Goal: Find specific page/section: Find specific page/section

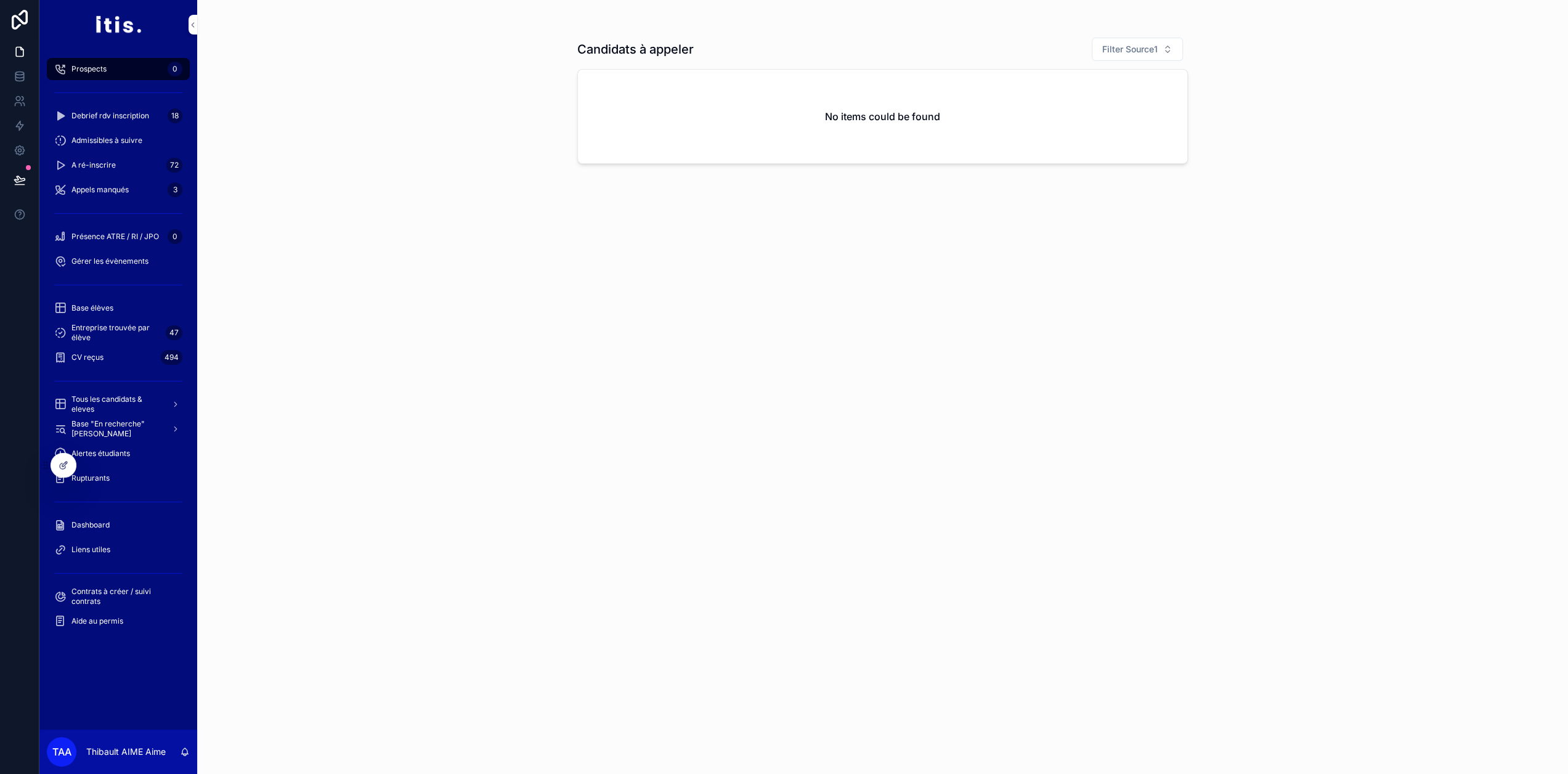
click at [107, 533] on div "Dashboard" at bounding box center [118, 525] width 128 height 20
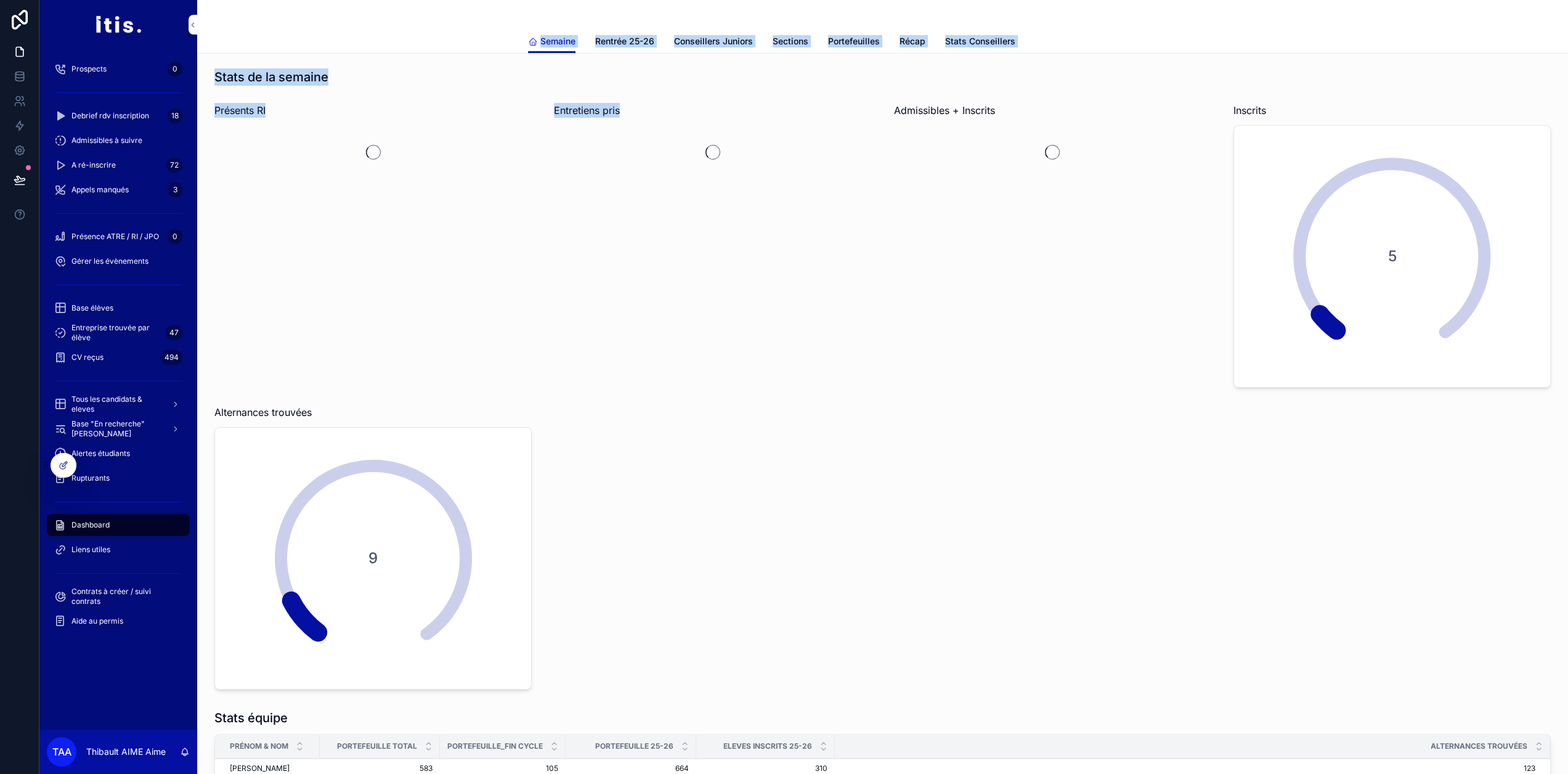
click at [744, 349] on div "Semaine Semaine Rentrée 25-26 Conseillers Juniors Sections Portefeuilles Récap …" at bounding box center [883, 638] width 1371 height 1276
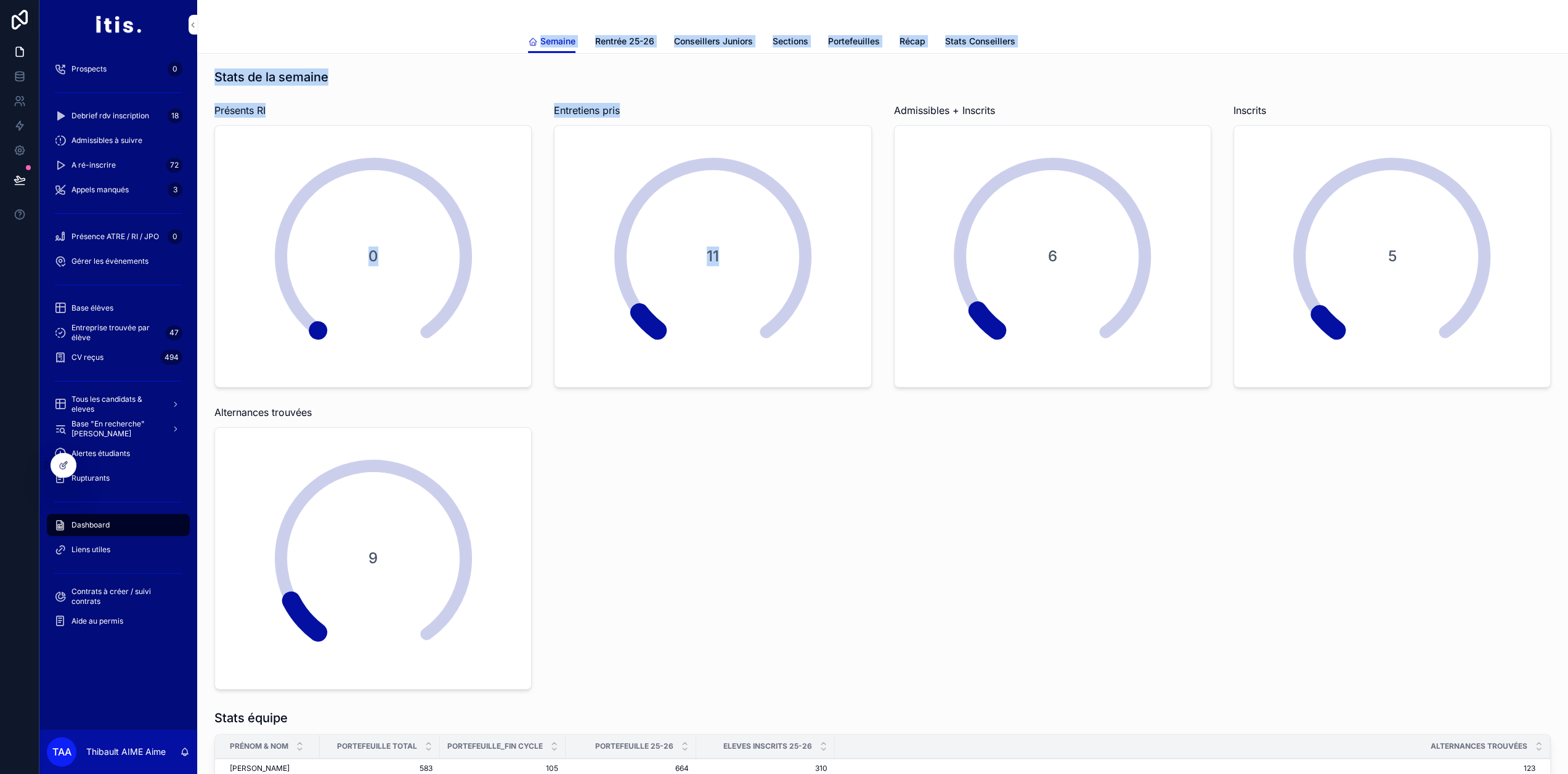
click at [971, 504] on div "Stats de la semaine Présents RI 0 Entretiens pris 11 Admissibles + Inscrits 6 I…" at bounding box center [882, 379] width 1352 height 631
drag, startPoint x: 886, startPoint y: 428, endPoint x: 419, endPoint y: 45, distance: 604.0
click at [421, 41] on div "Semaine Rentrée 25-26 Conseillers Juniors Sections Portefeuilles Récap Stats Co…" at bounding box center [883, 41] width 1356 height 24
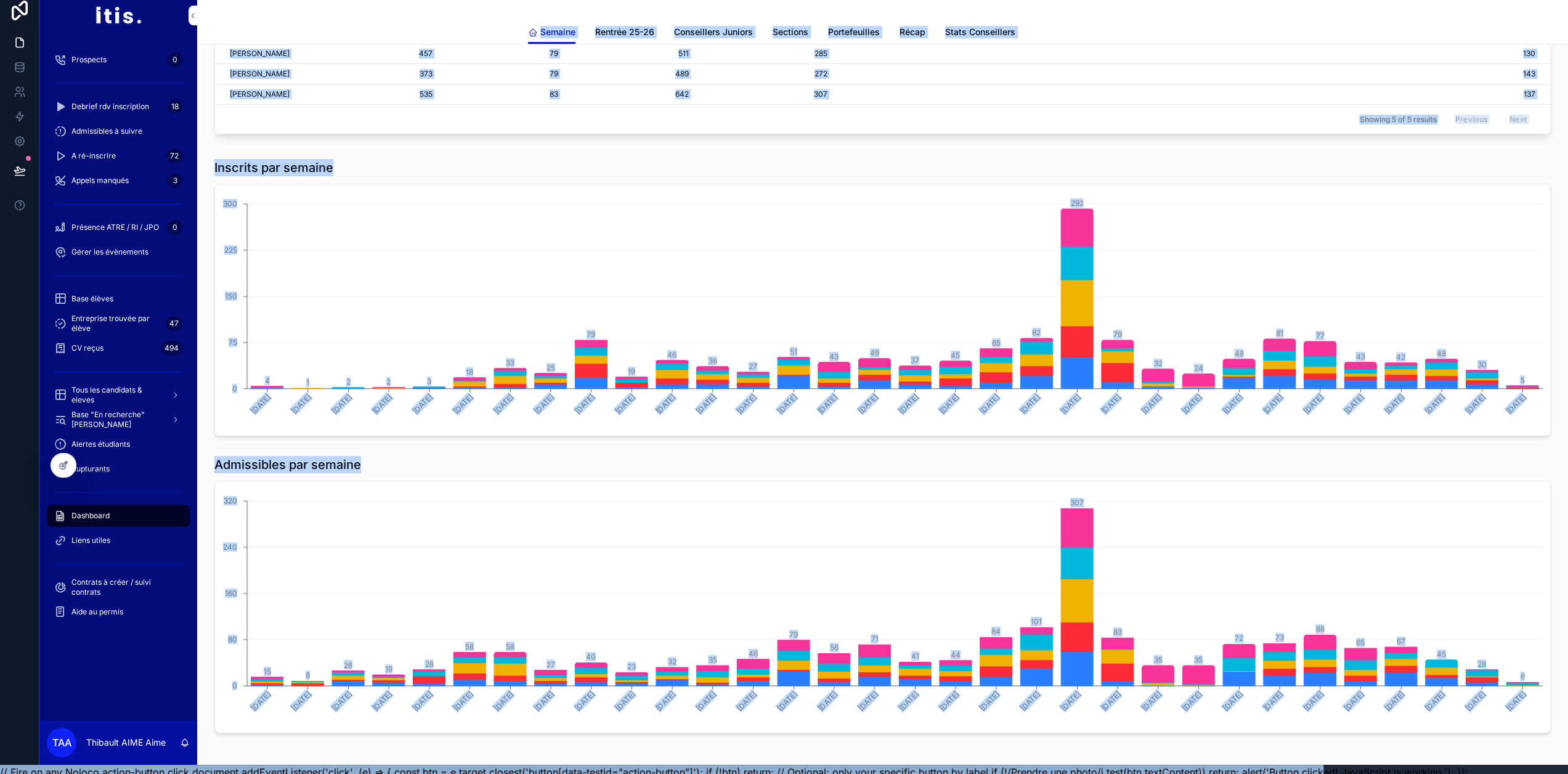
scroll to position [24, 0]
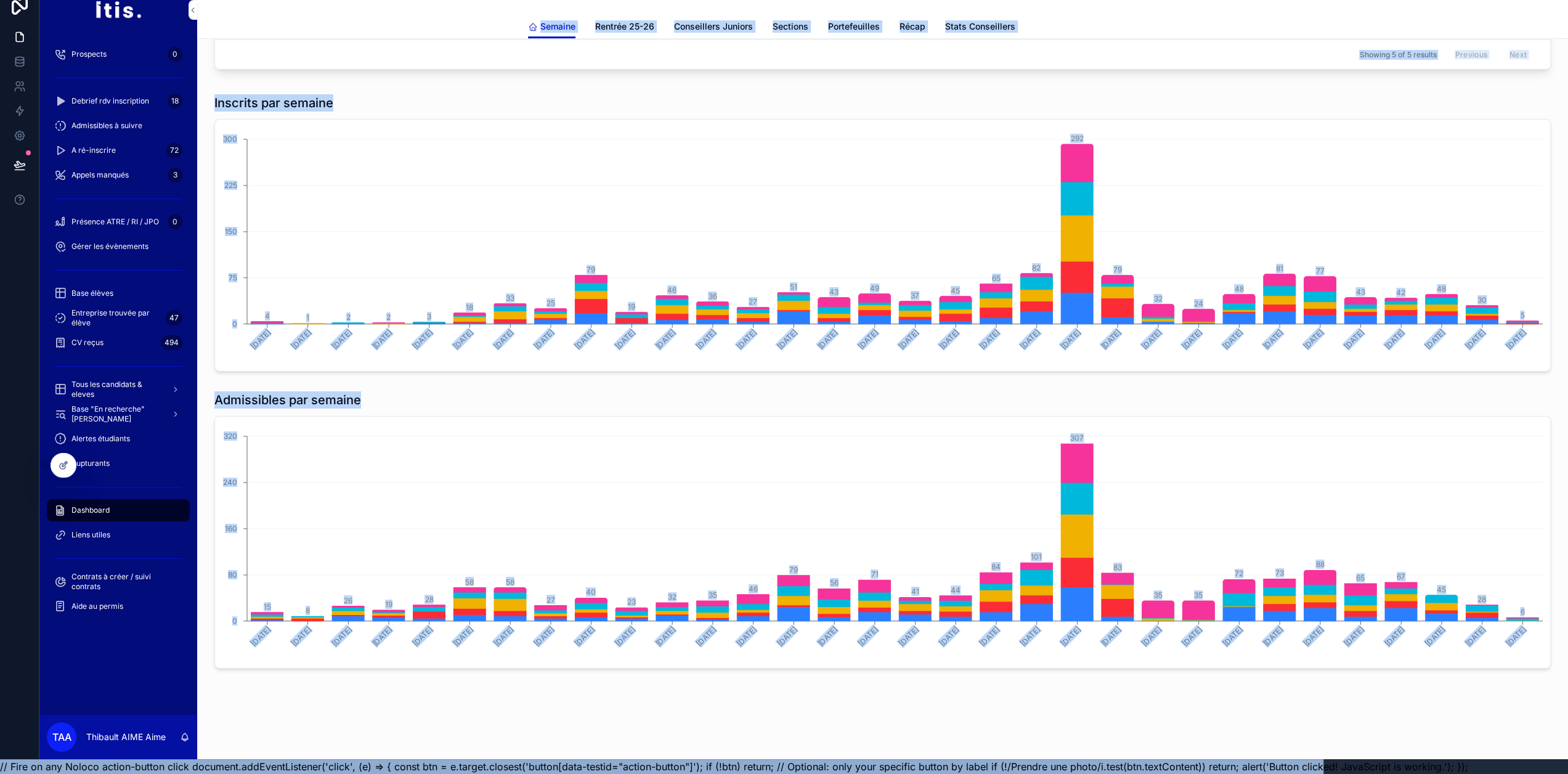
drag, startPoint x: 421, startPoint y: 41, endPoint x: 1144, endPoint y: 570, distance: 895.9
click at [1293, 773] on html "Prospects 0 Debrief rdv inscription 18 Admissibles à suivre A ré-inscrire 72 Ap…" at bounding box center [784, 379] width 1568 height 789
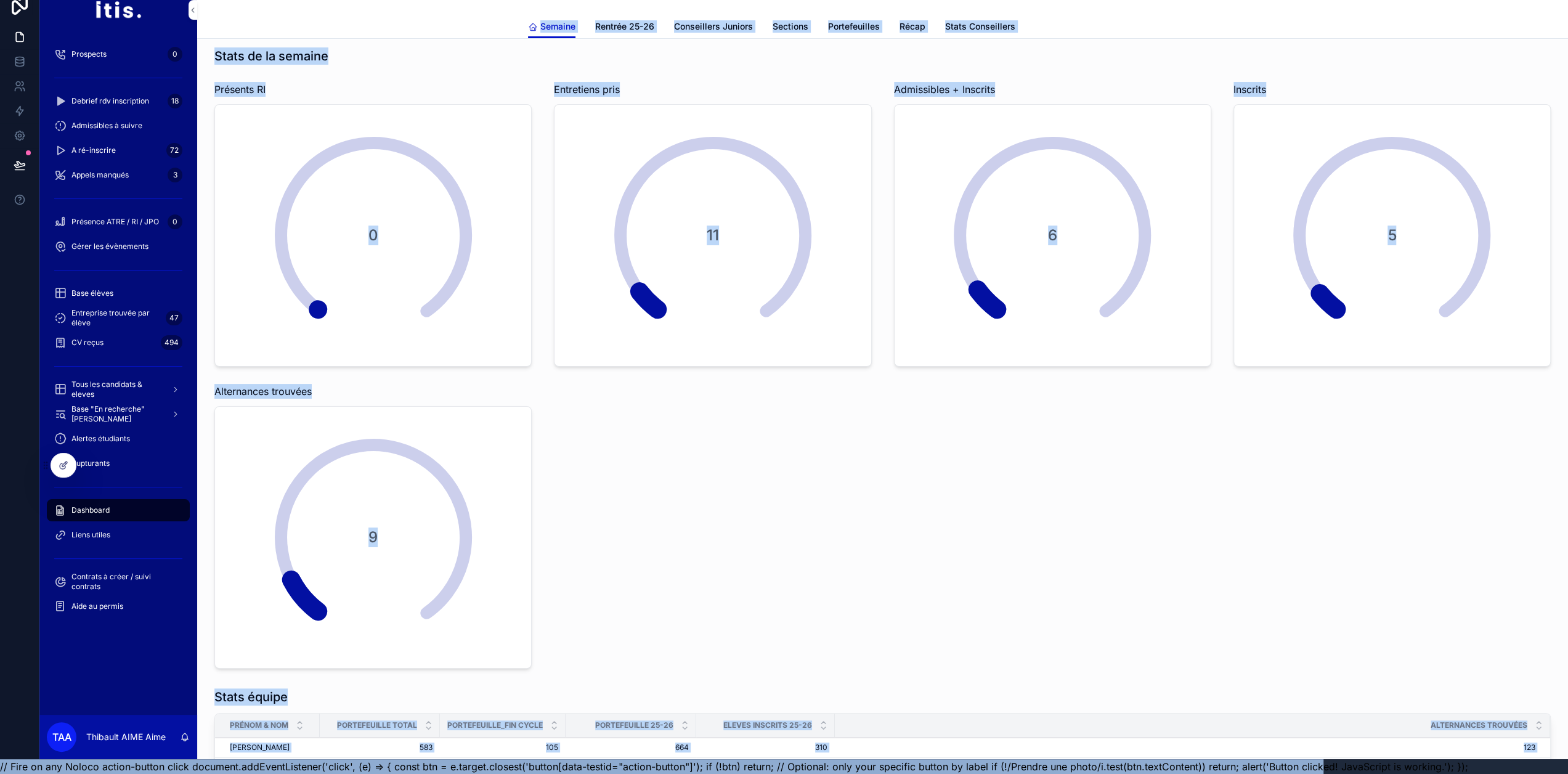
scroll to position [0, 0]
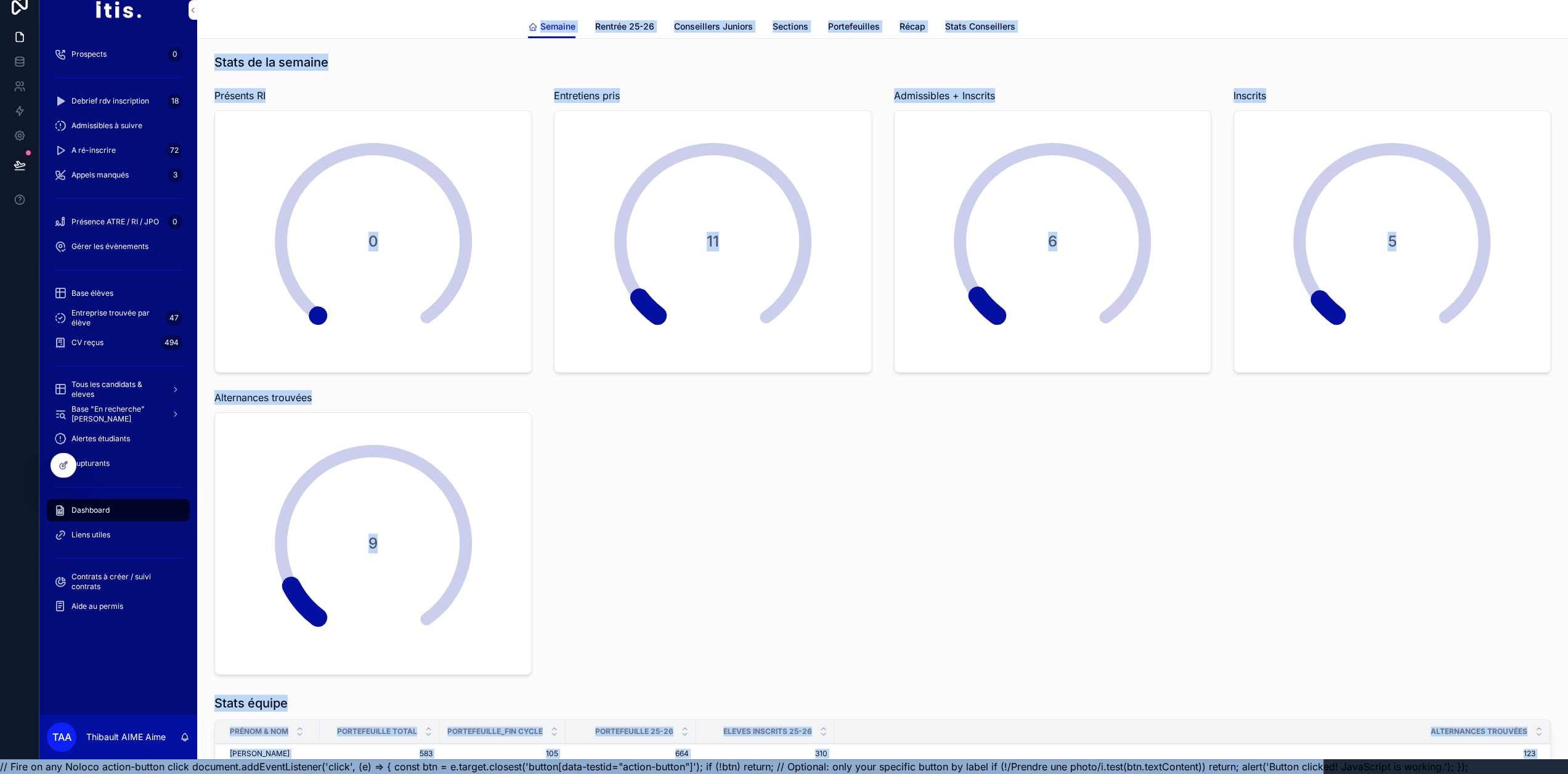
drag, startPoint x: 1094, startPoint y: 420, endPoint x: 1093, endPoint y: 464, distance: 44.0
click at [1093, 420] on div "Stats de la semaine Présents RI 0 Entretiens pris 11 Admissibles + Inscrits 6 I…" at bounding box center [882, 364] width 1352 height 631
click at [1090, 650] on div "Stats de la semaine Présents RI 0 Entretiens pris 11 Admissibles + Inscrits 6 I…" at bounding box center [882, 364] width 1352 height 631
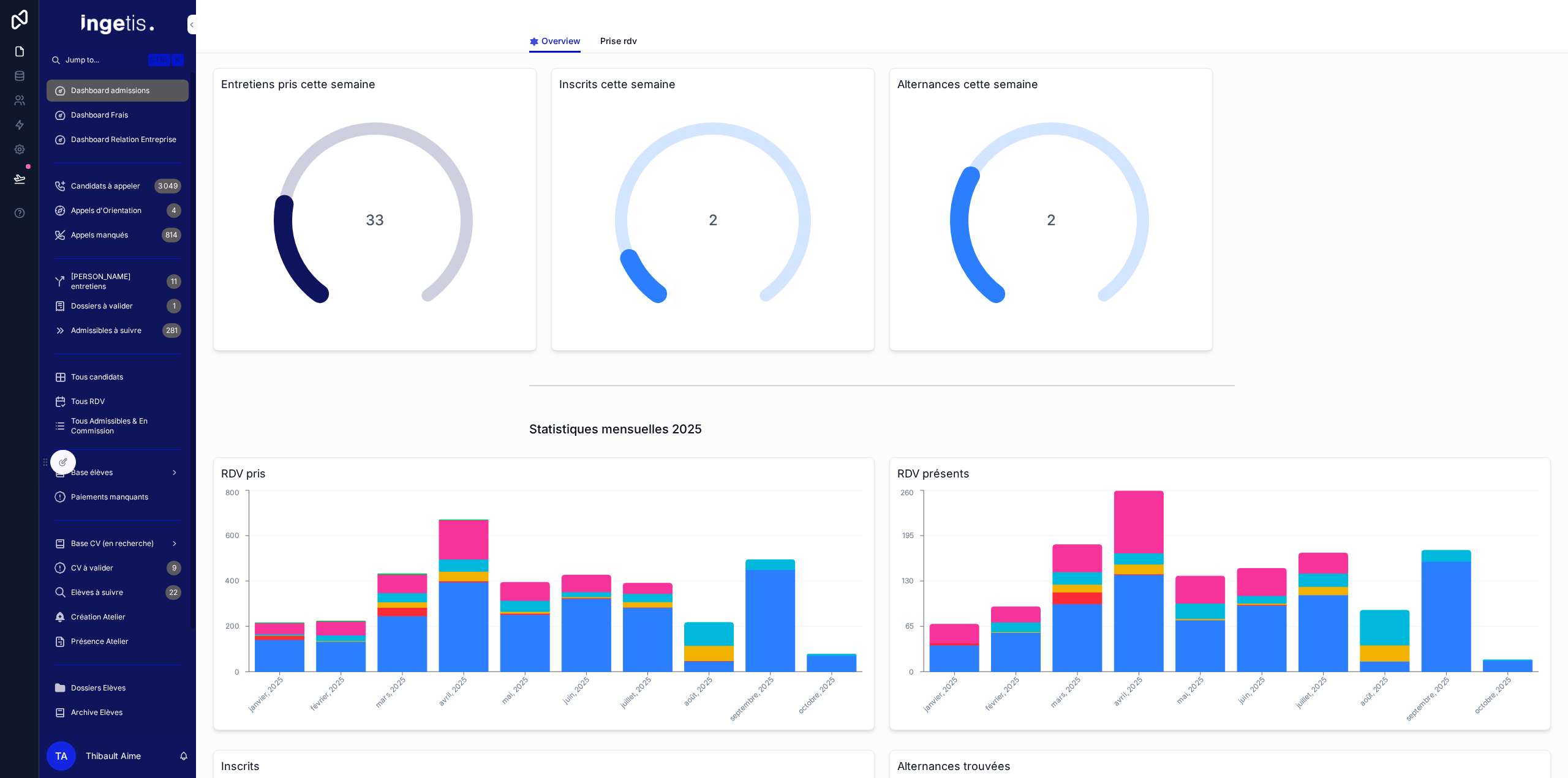
click at [121, 110] on span "Dashboard Frais" at bounding box center [99, 115] width 57 height 10
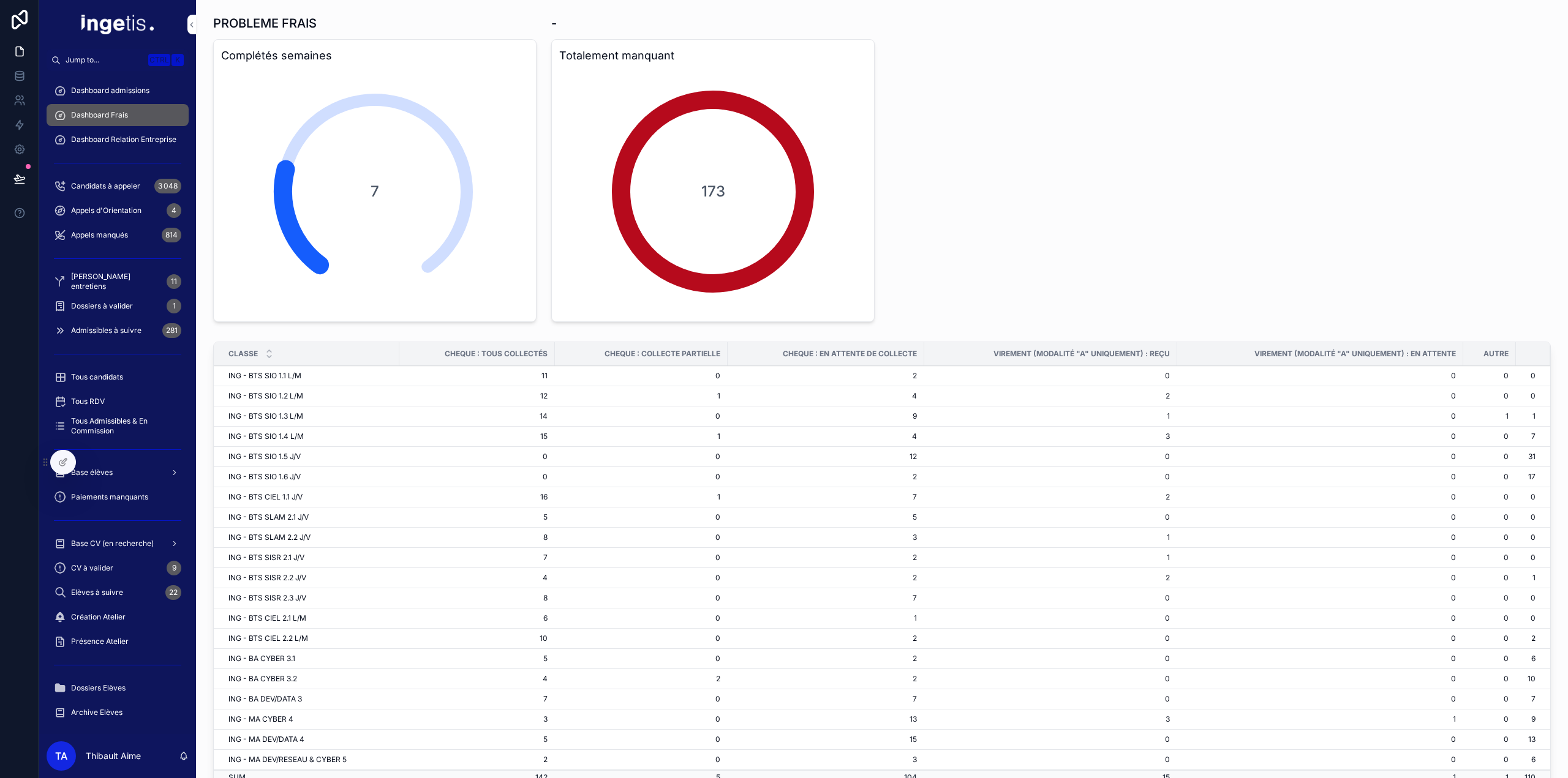
click at [130, 474] on div "Base élèves" at bounding box center [118, 472] width 128 height 19
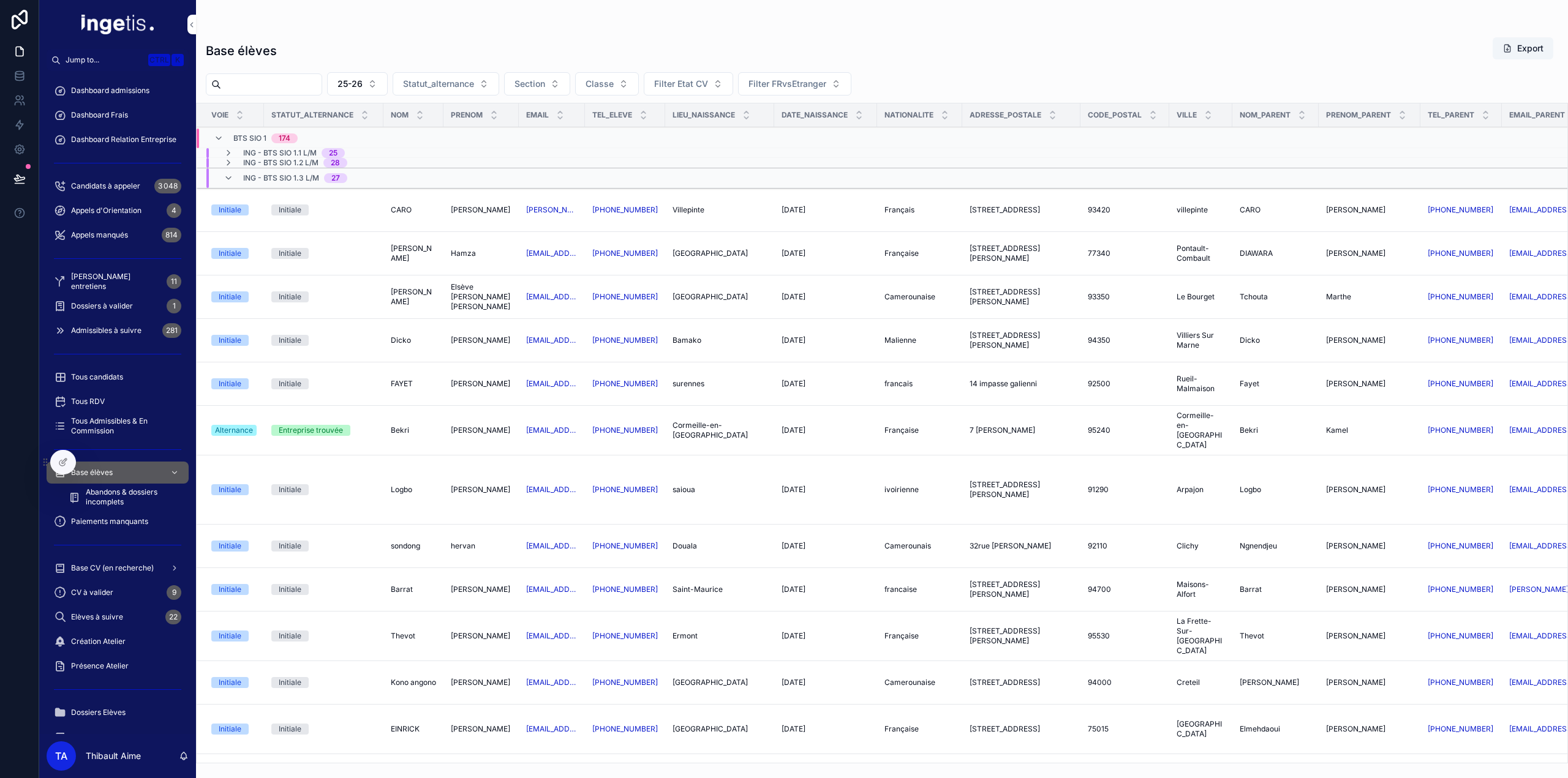
click at [320, 182] on div "ING - BTS SIO 1.3 L/M 27" at bounding box center [295, 178] width 104 height 19
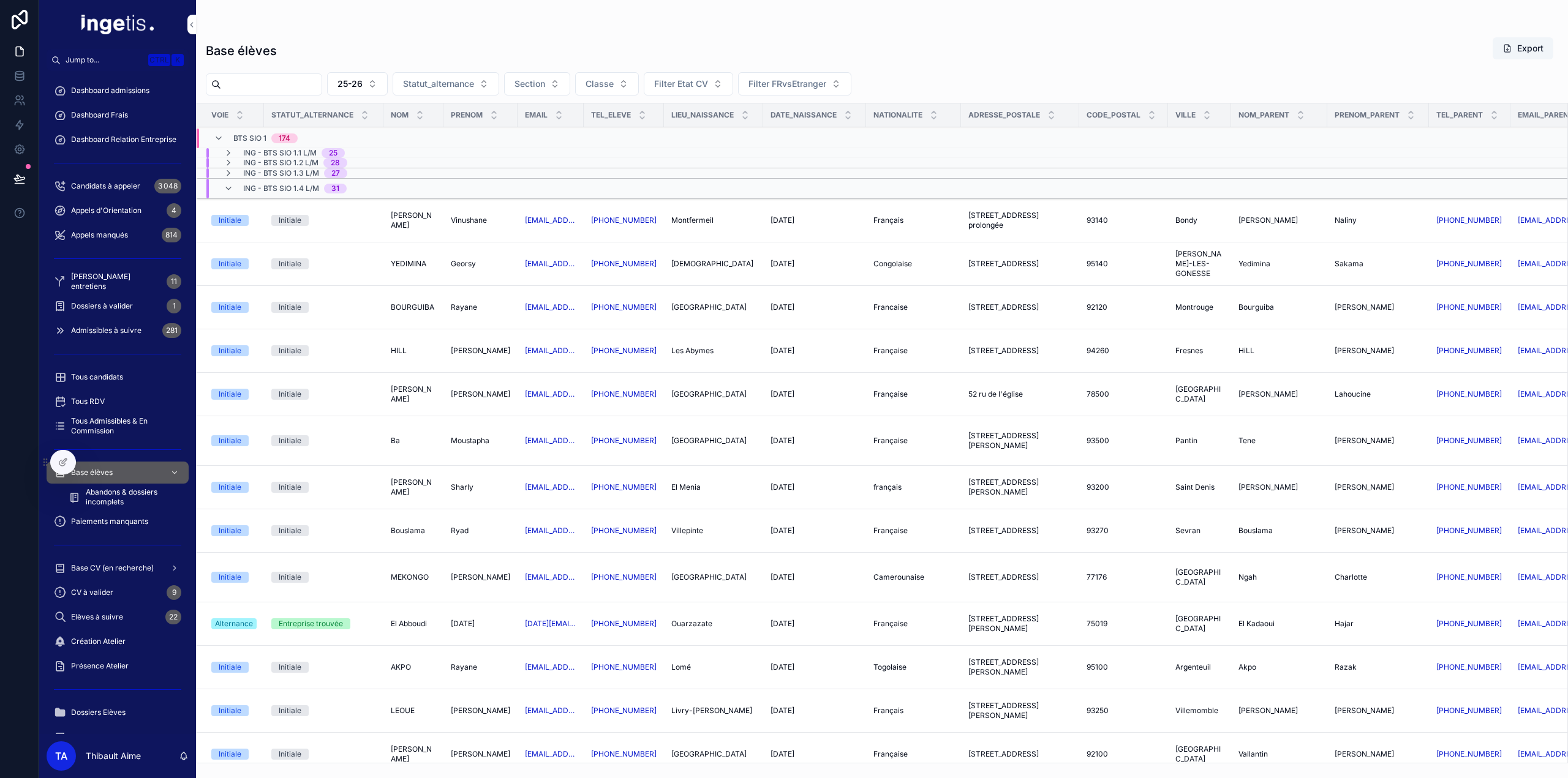
click at [295, 189] on span "ING - BTS SIO 1.4 L/M" at bounding box center [281, 188] width 76 height 10
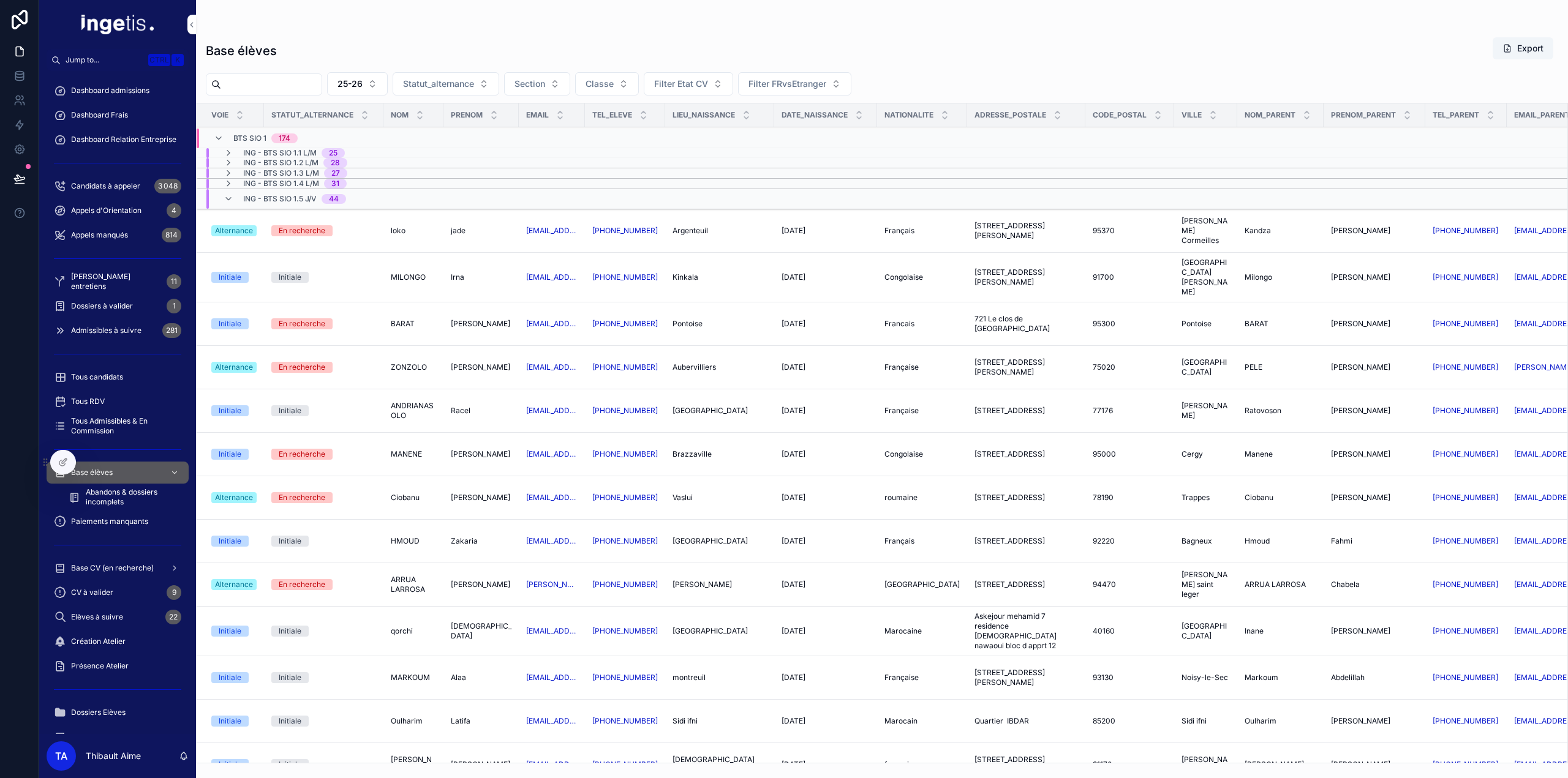
click at [281, 198] on span "ING - BTS SIO 1.5 J/V" at bounding box center [280, 199] width 73 height 10
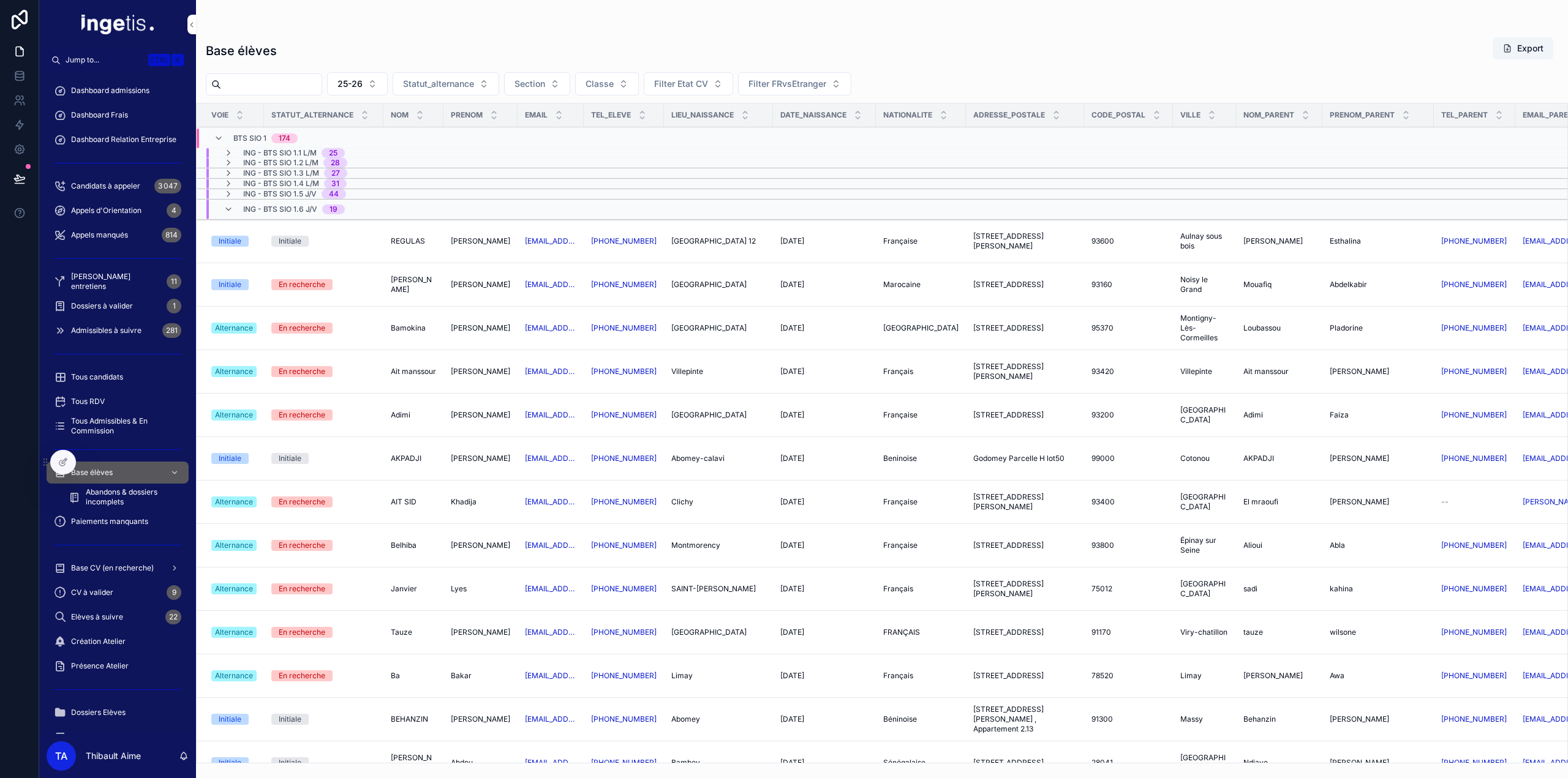
click at [289, 213] on div "ING - BTS SIO 1.6 J/V 19" at bounding box center [294, 209] width 101 height 19
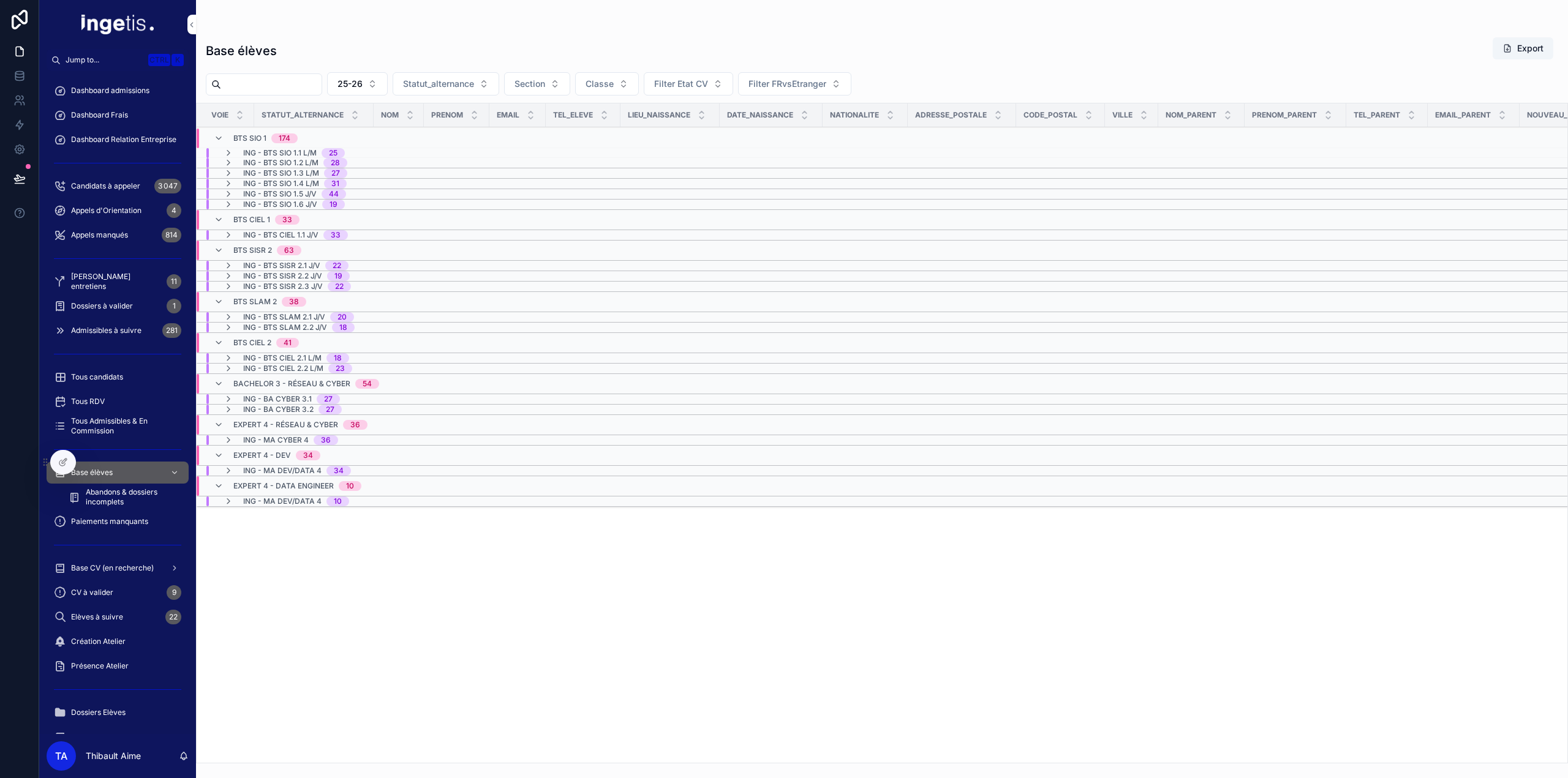
click at [299, 152] on span "ING - BTS SIO 1.1 L/M" at bounding box center [280, 153] width 73 height 10
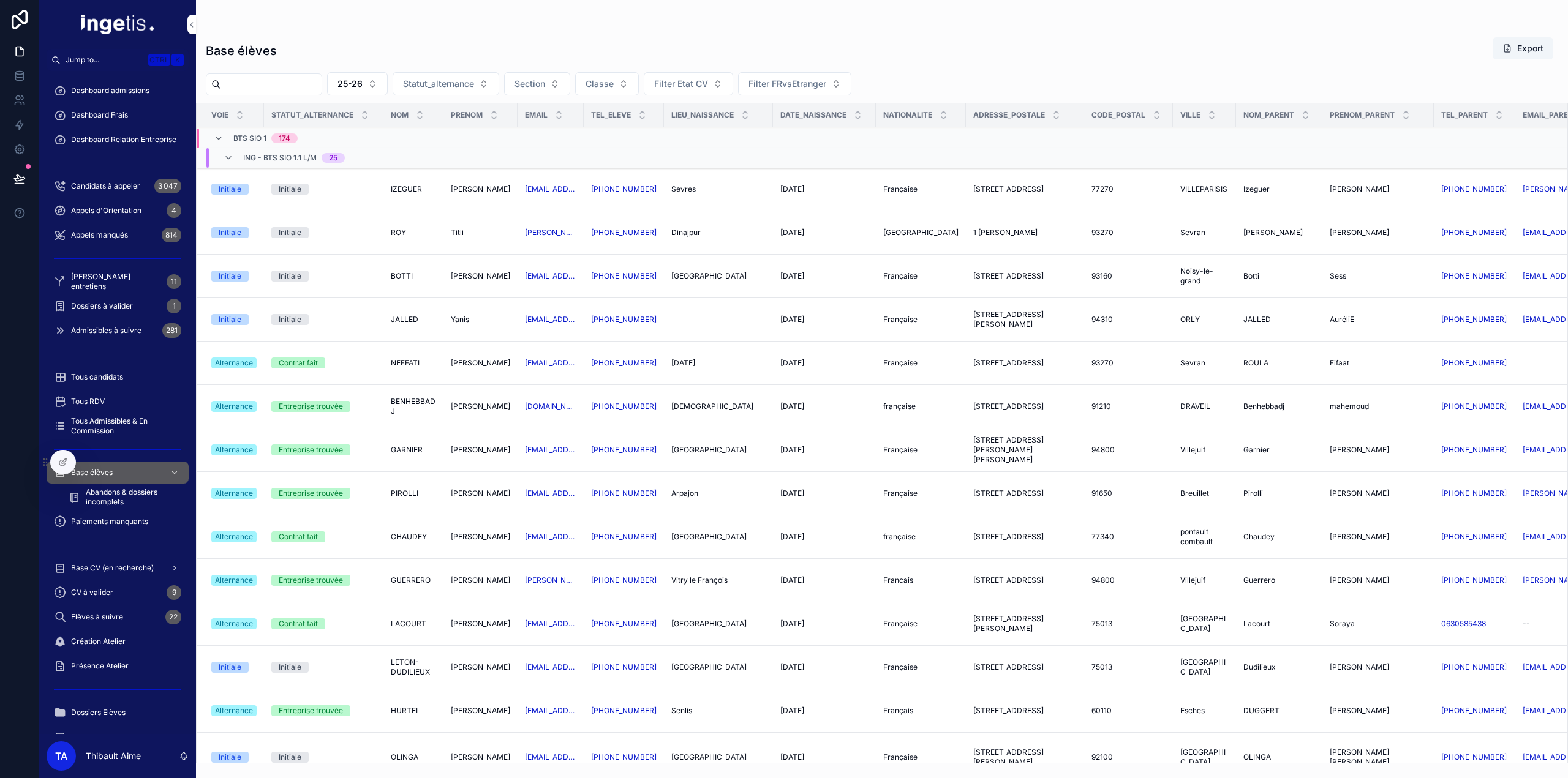
click at [294, 158] on span "ING - BTS SIO 1.1 L/M" at bounding box center [280, 158] width 73 height 10
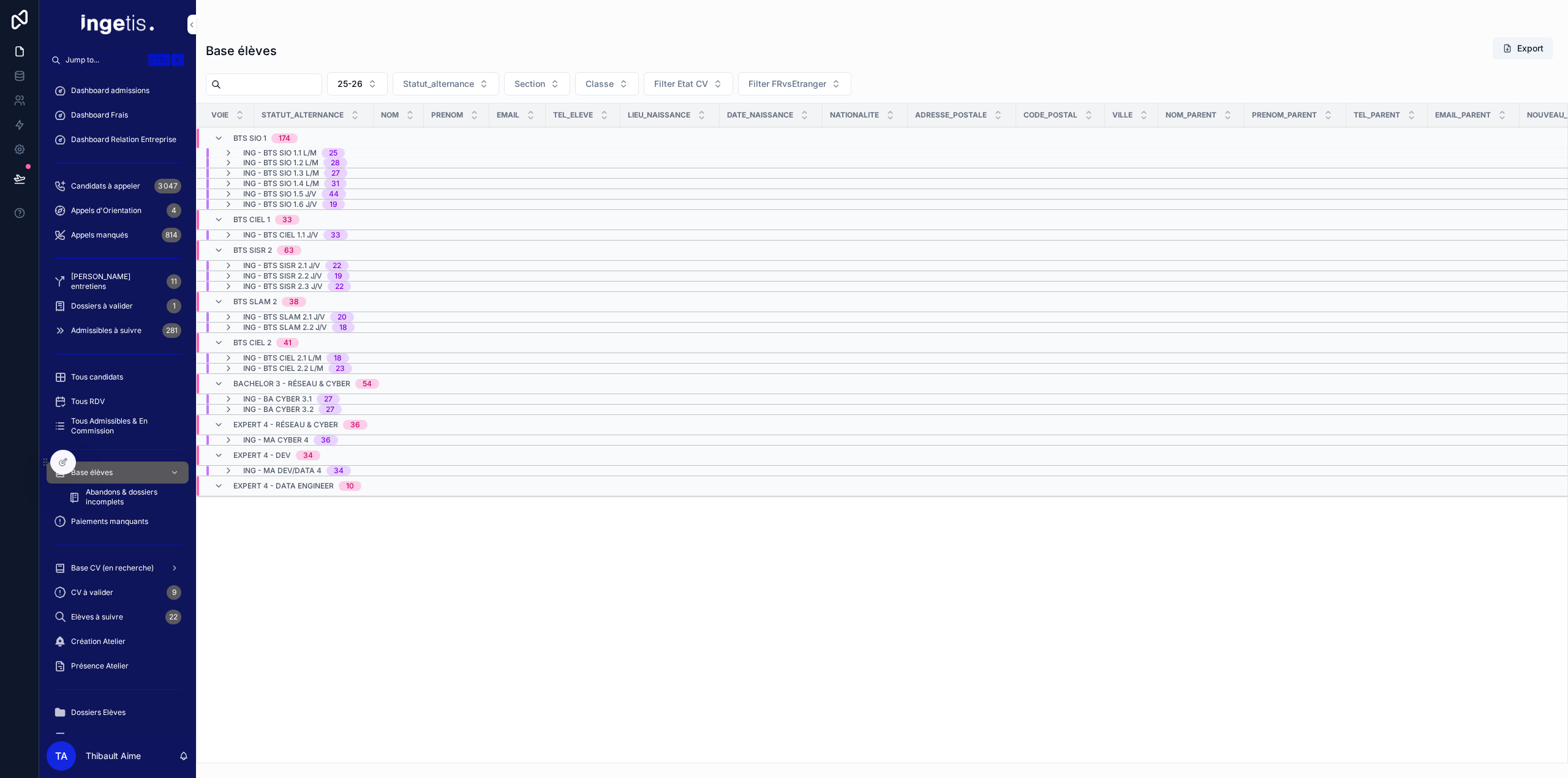
click at [292, 394] on span "ING - BA CYBER 3.1" at bounding box center [278, 399] width 69 height 10
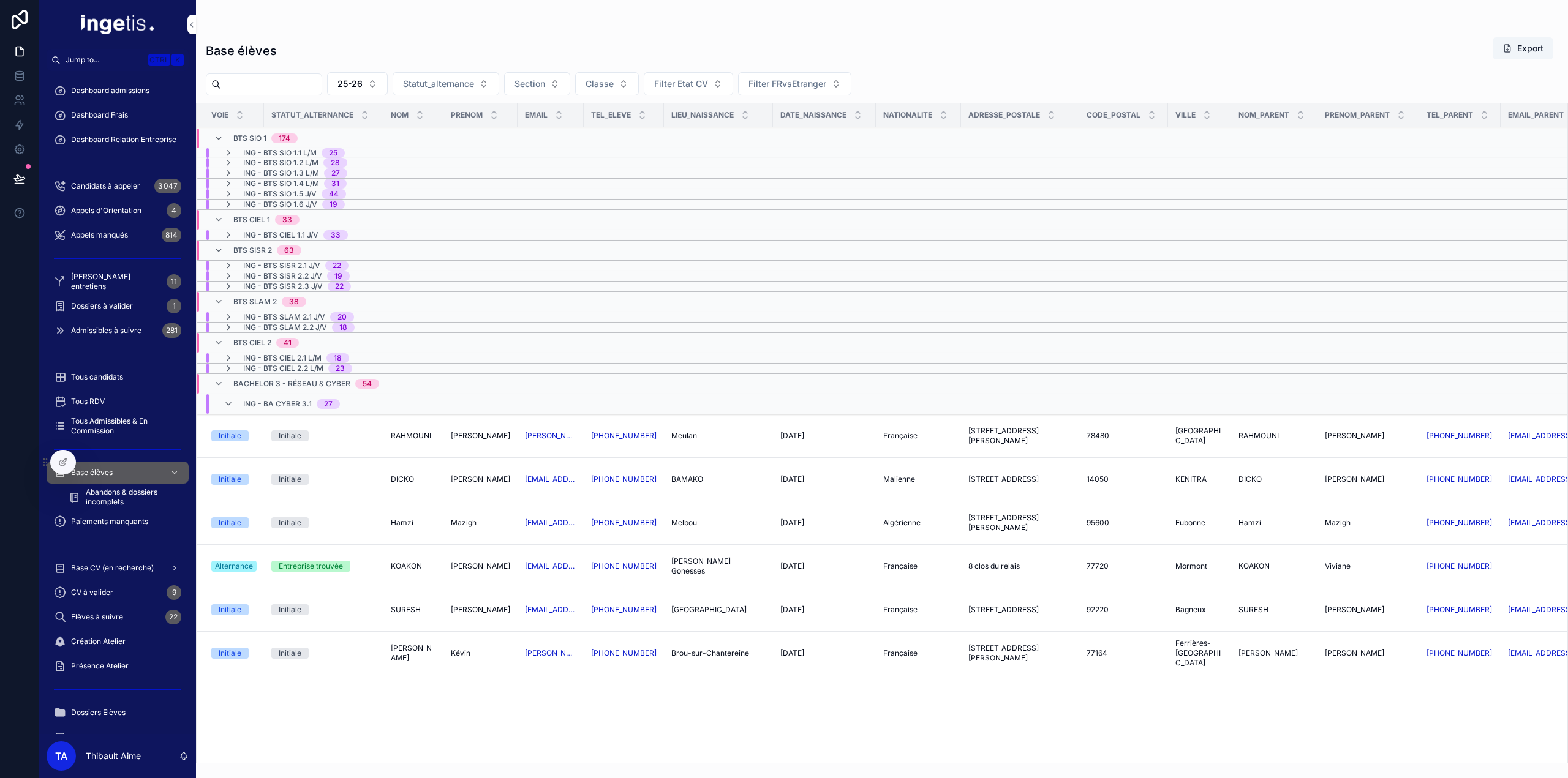
click at [286, 399] on span "ING - BA CYBER 3.1" at bounding box center [278, 404] width 69 height 10
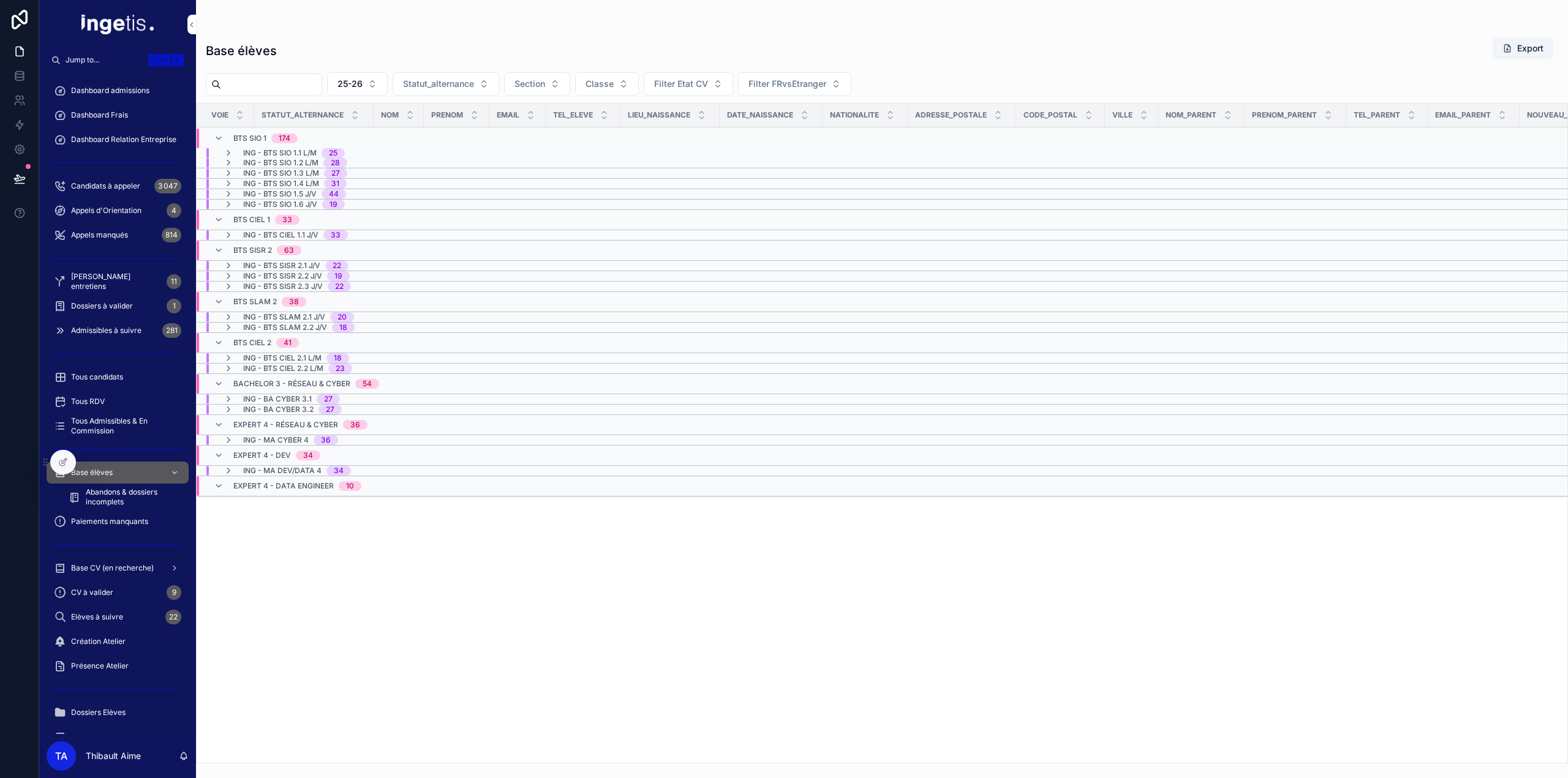
click at [286, 404] on span "ING - BA CYBER 3.2" at bounding box center [278, 409] width 71 height 10
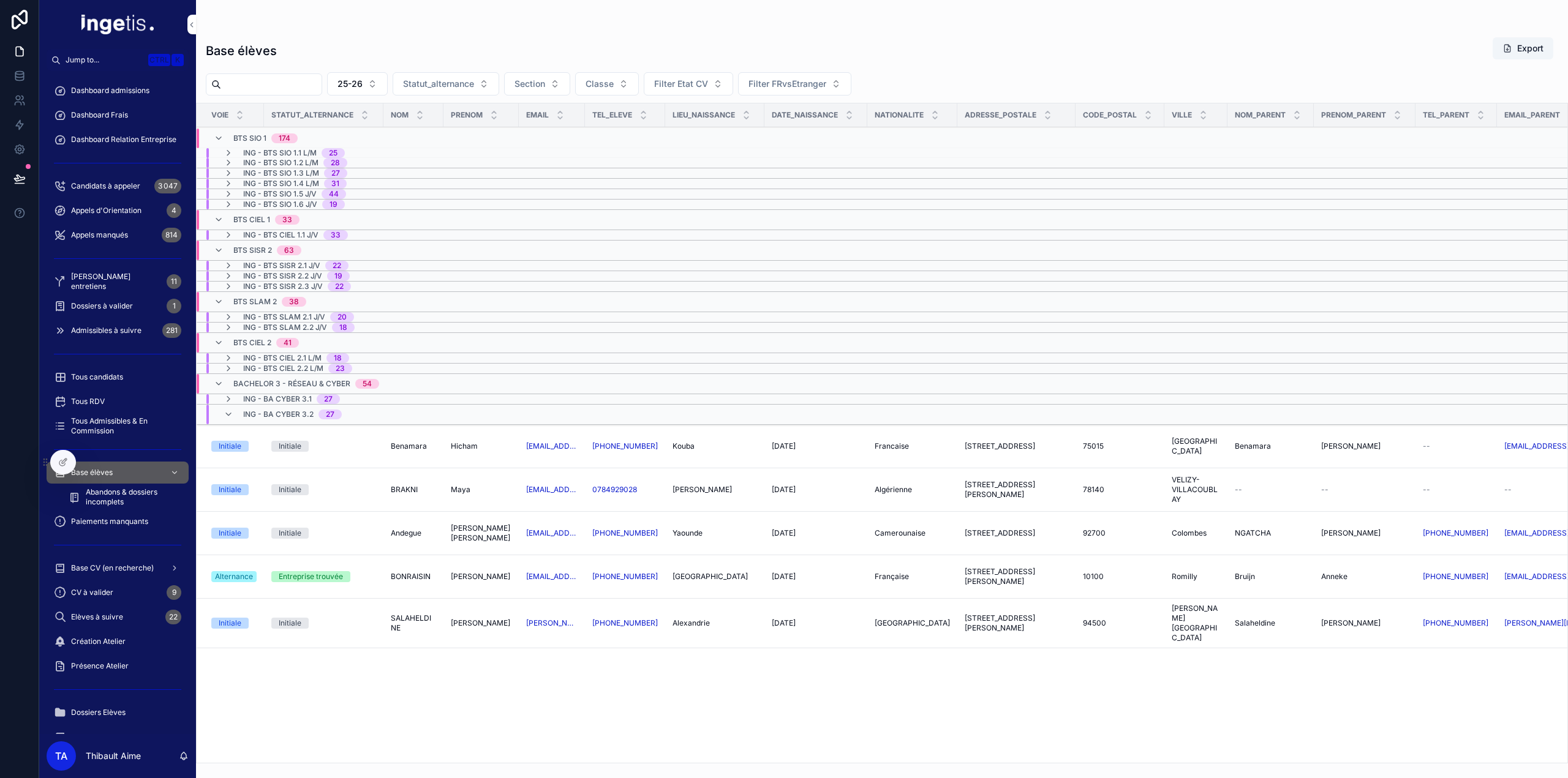
click at [284, 410] on span "ING - BA CYBER 3.2" at bounding box center [278, 415] width 71 height 10
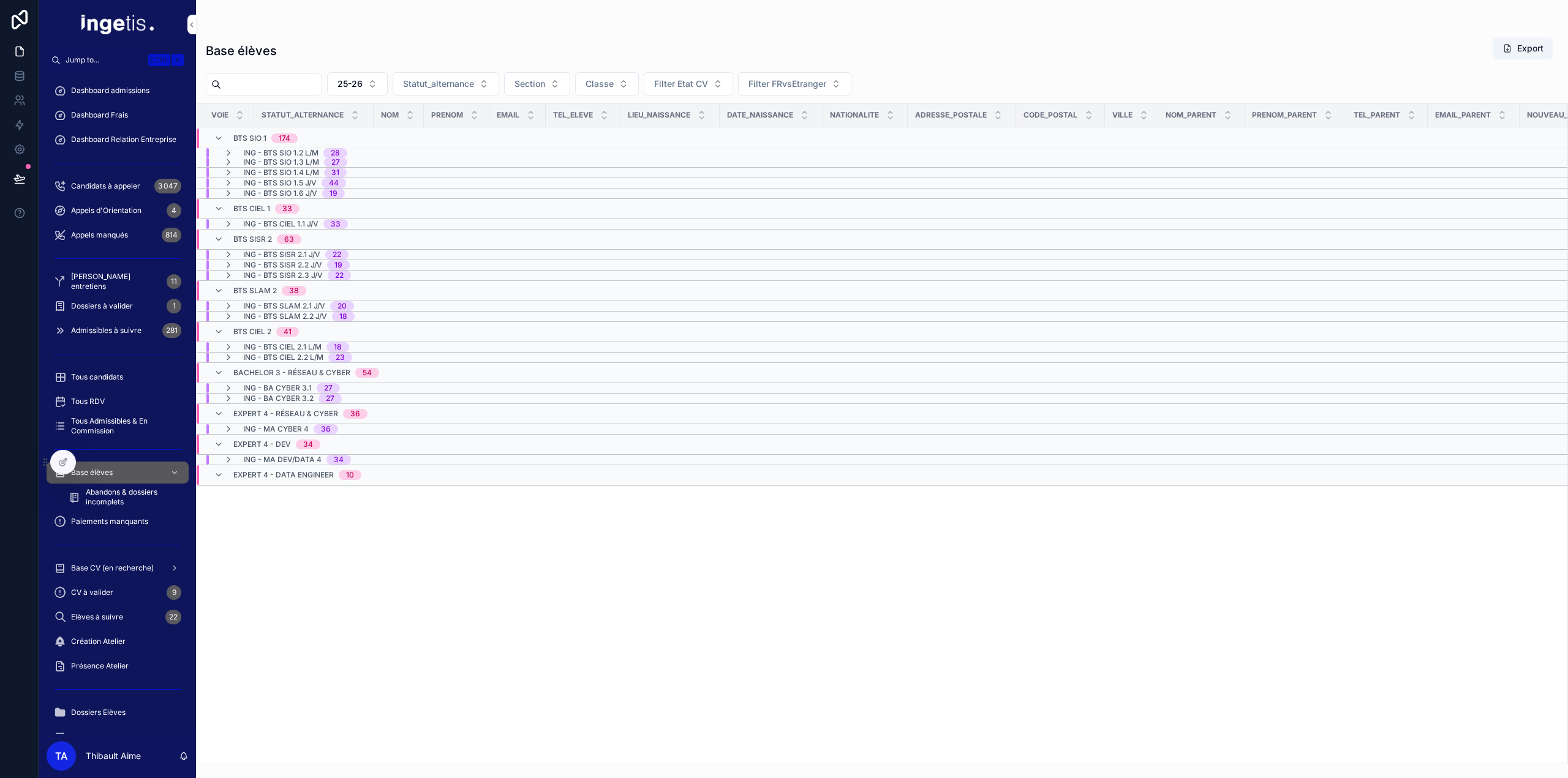
scroll to position [14, 0]
click at [285, 424] on span "ING - MA CYBER 4" at bounding box center [276, 429] width 66 height 10
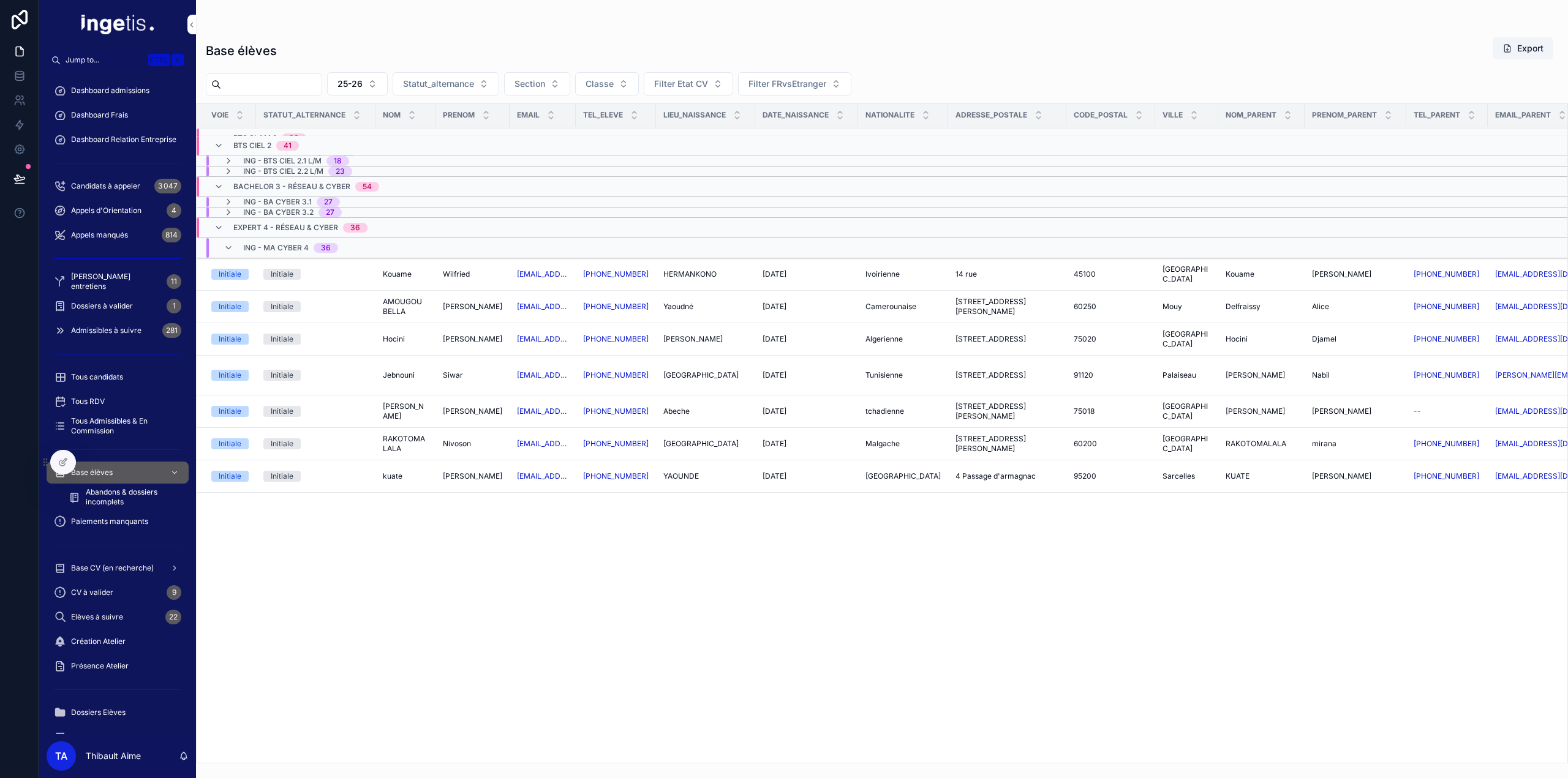
scroll to position [0, 0]
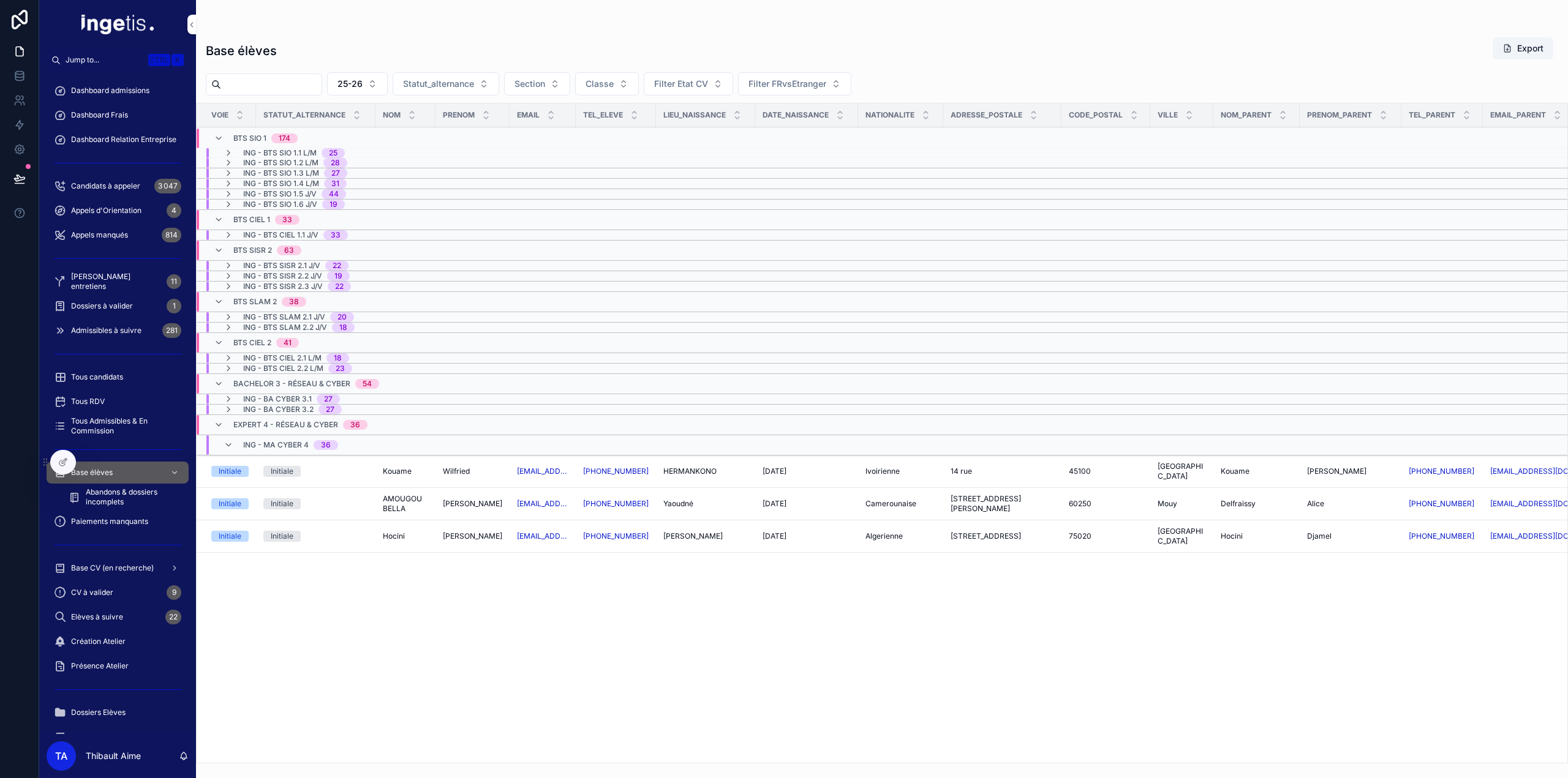
click at [298, 440] on span "ING - MA CYBER 4" at bounding box center [276, 445] width 66 height 10
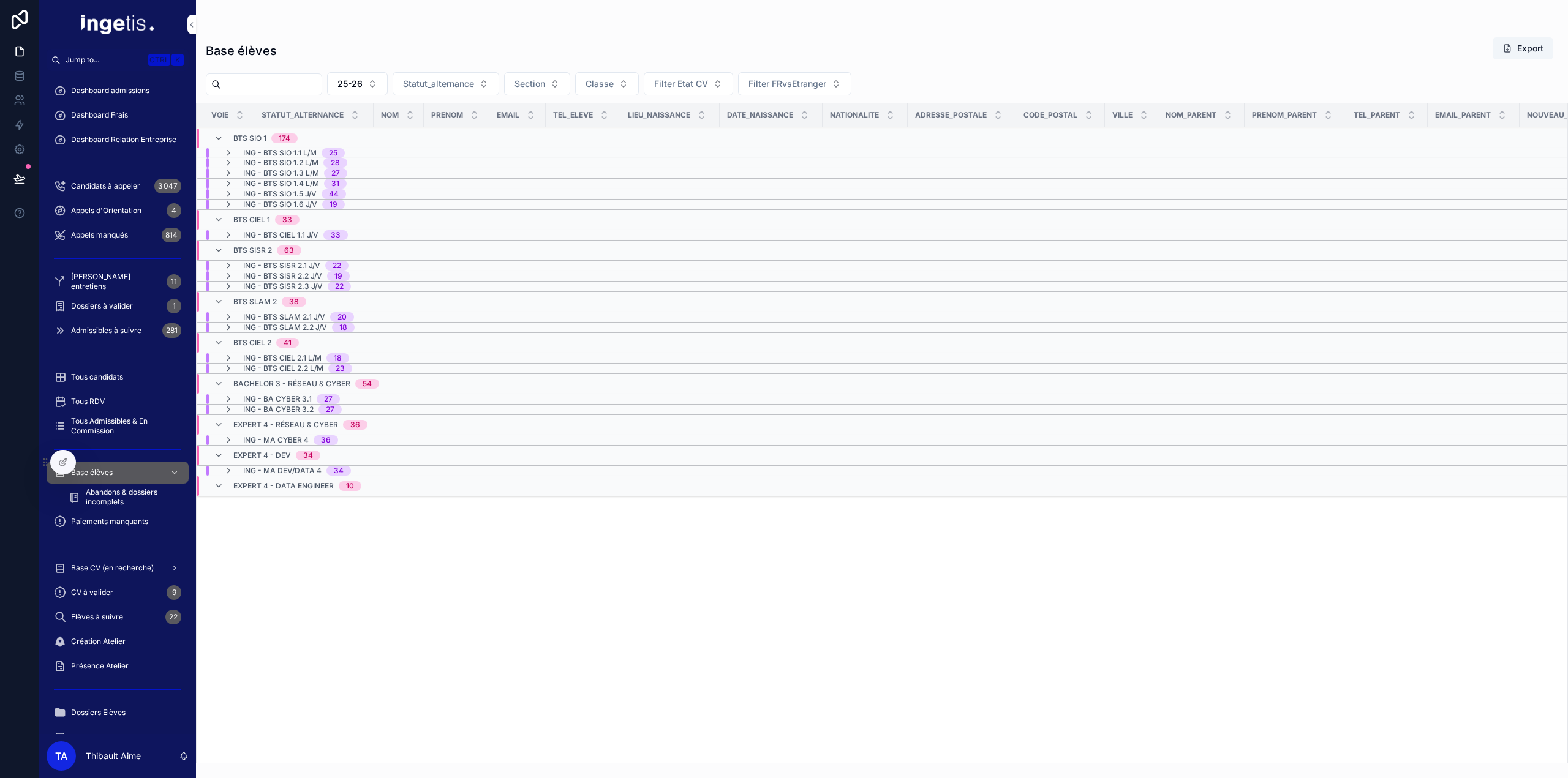
click at [474, 88] on span "Statut_alternance" at bounding box center [439, 84] width 71 height 12
click at [420, 140] on div "En recherche" at bounding box center [472, 132] width 170 height 19
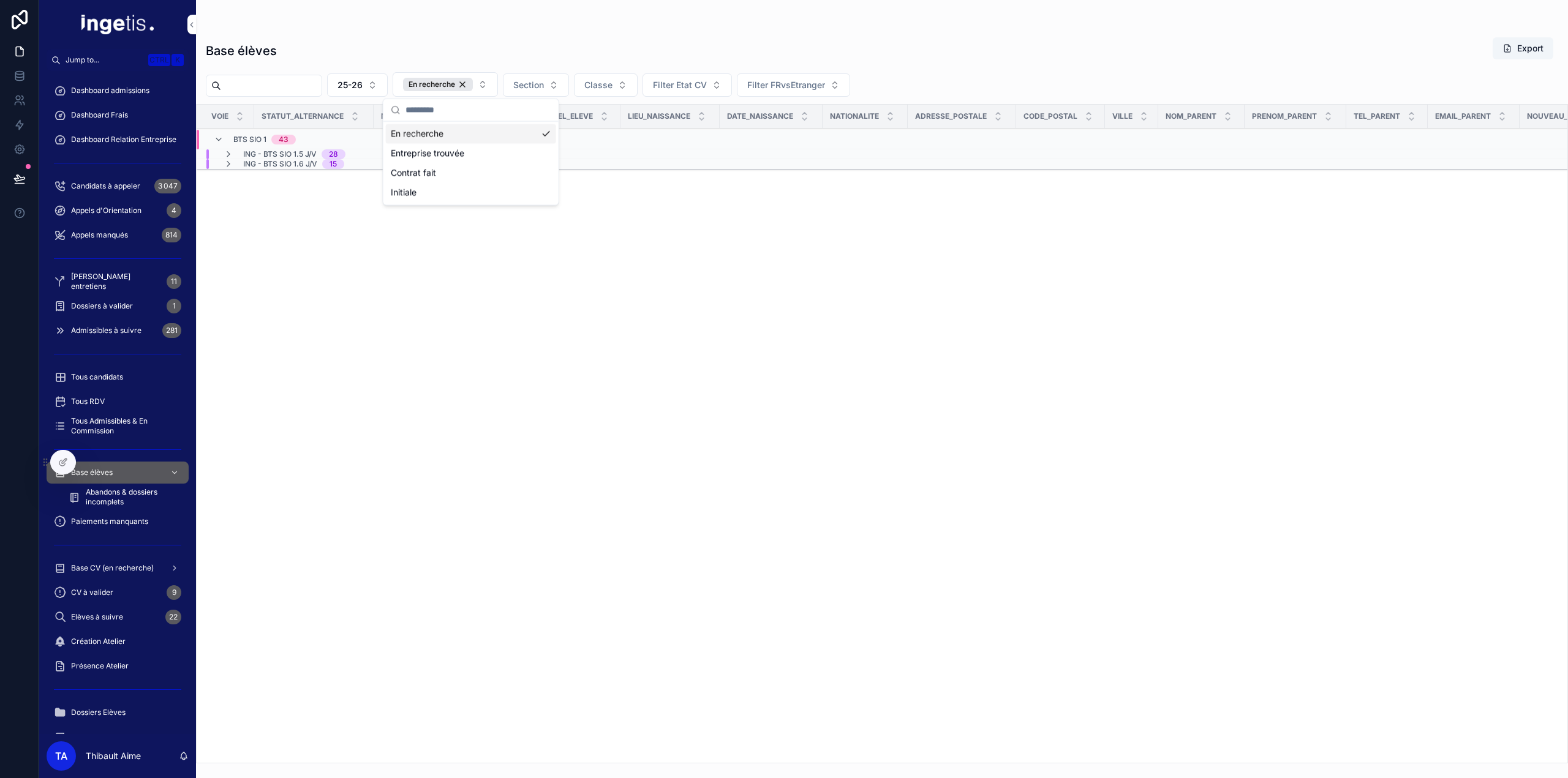
click at [447, 31] on div "Base élèves Export 25-26 En recherche Section Classe Filter Etat CV Filter FRvs…" at bounding box center [882, 396] width 1372 height 734
click at [294, 156] on span "ING - BTS SIO 1.5 J/V" at bounding box center [280, 154] width 73 height 10
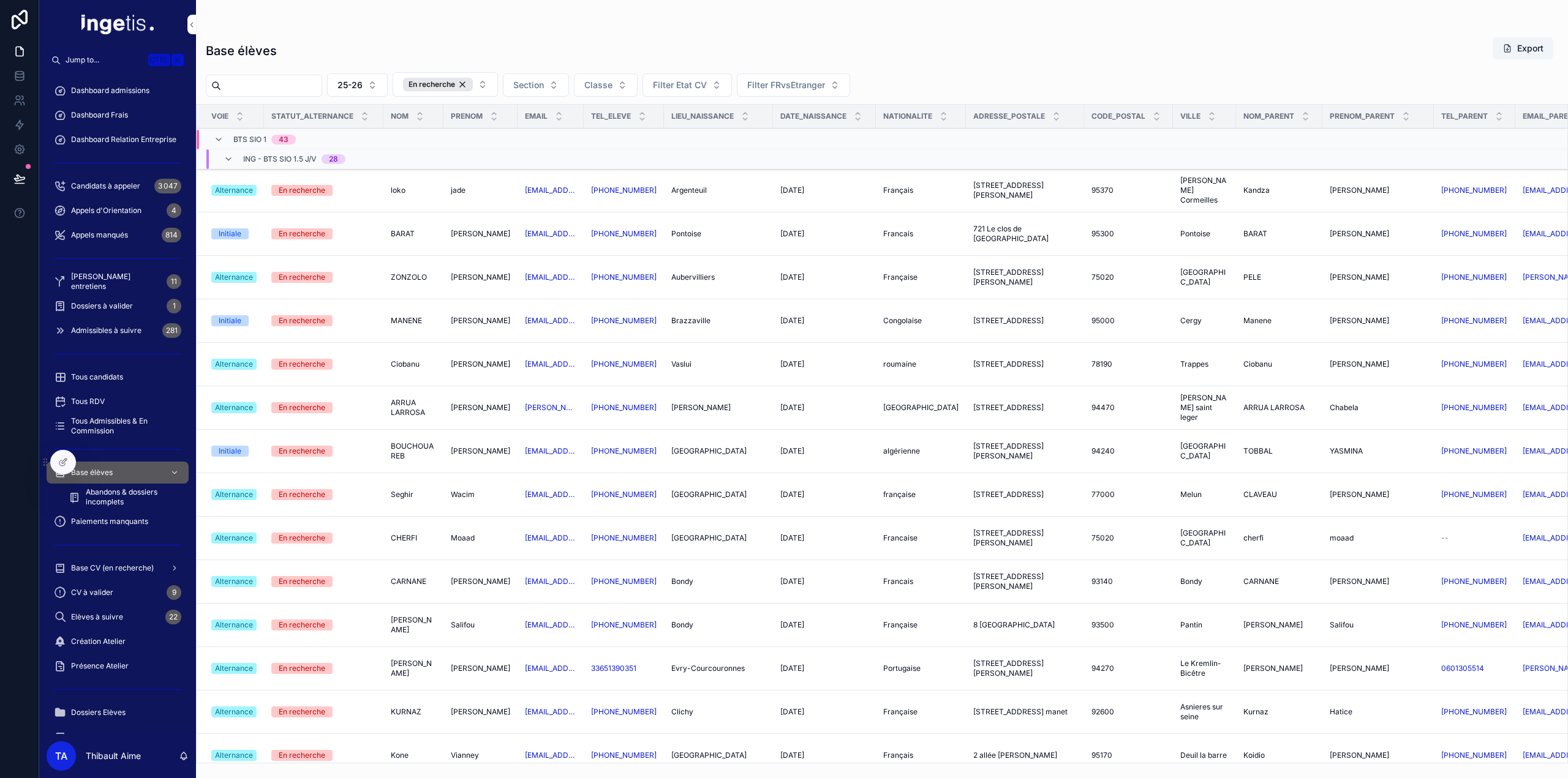
click at [286, 156] on span "ING - BTS SIO 1.5 J/V" at bounding box center [280, 159] width 73 height 10
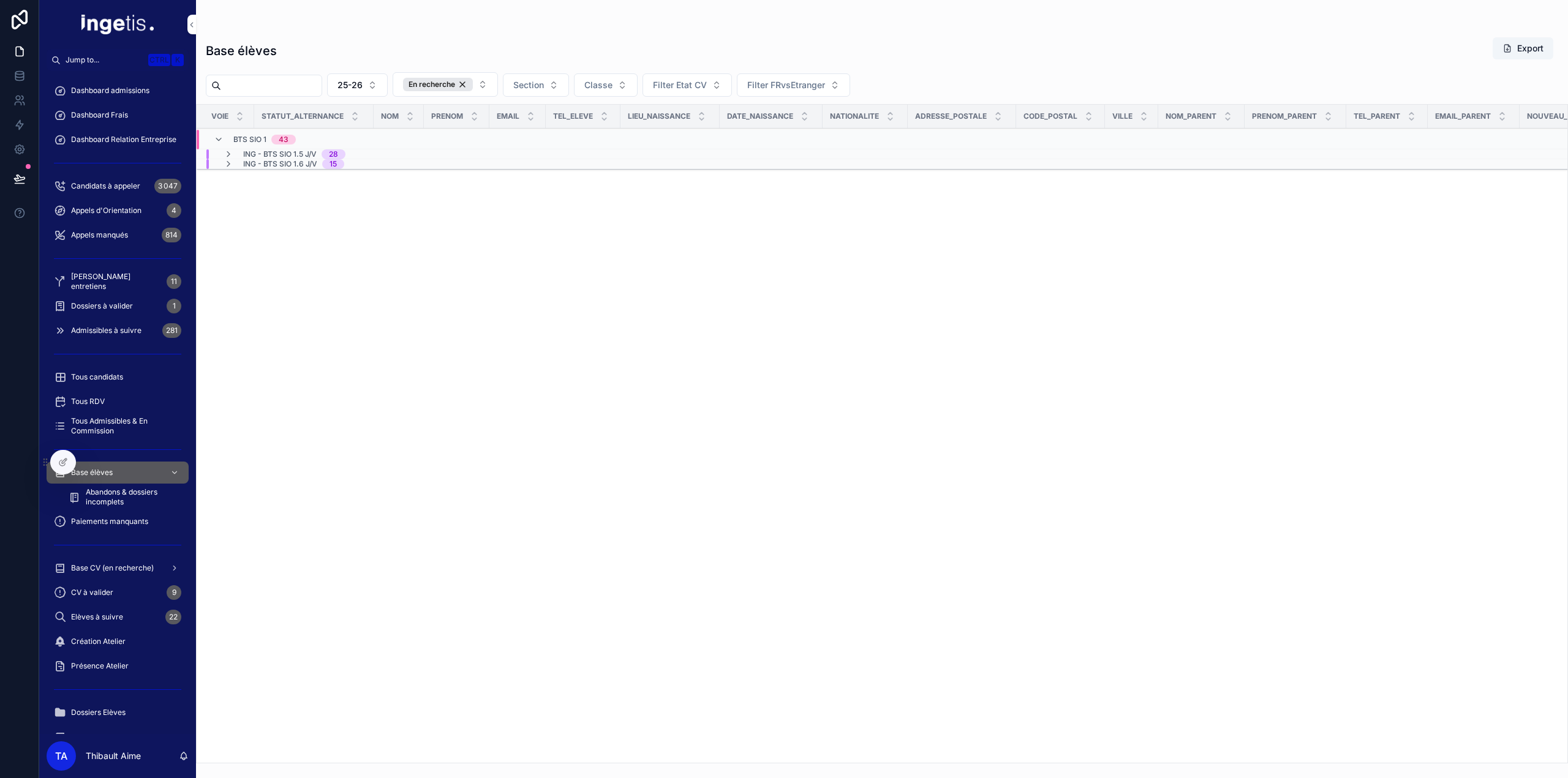
click at [473, 84] on div "En recherche" at bounding box center [438, 85] width 70 height 13
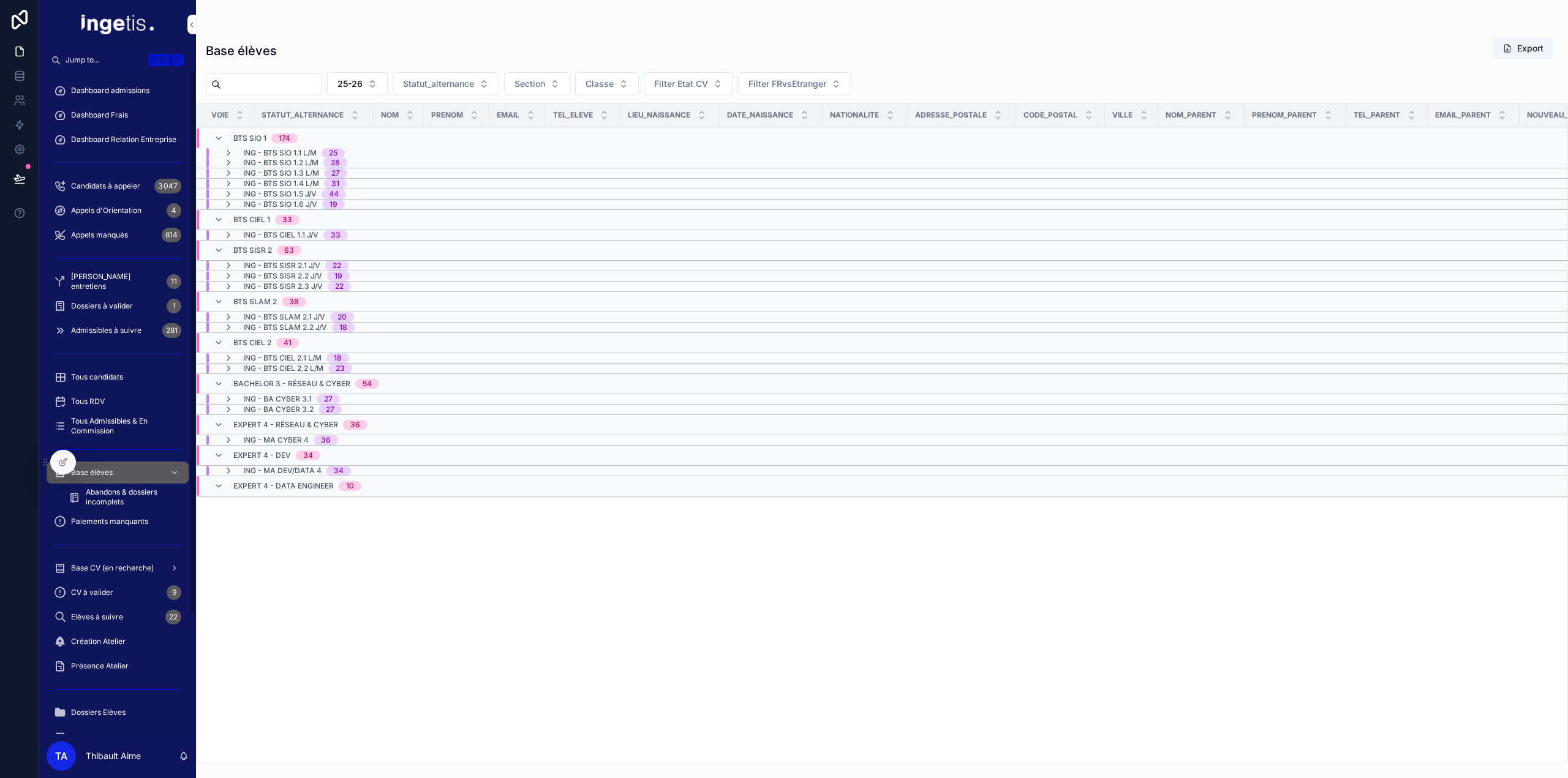
click at [114, 114] on span "Dashboard Frais" at bounding box center [99, 115] width 57 height 10
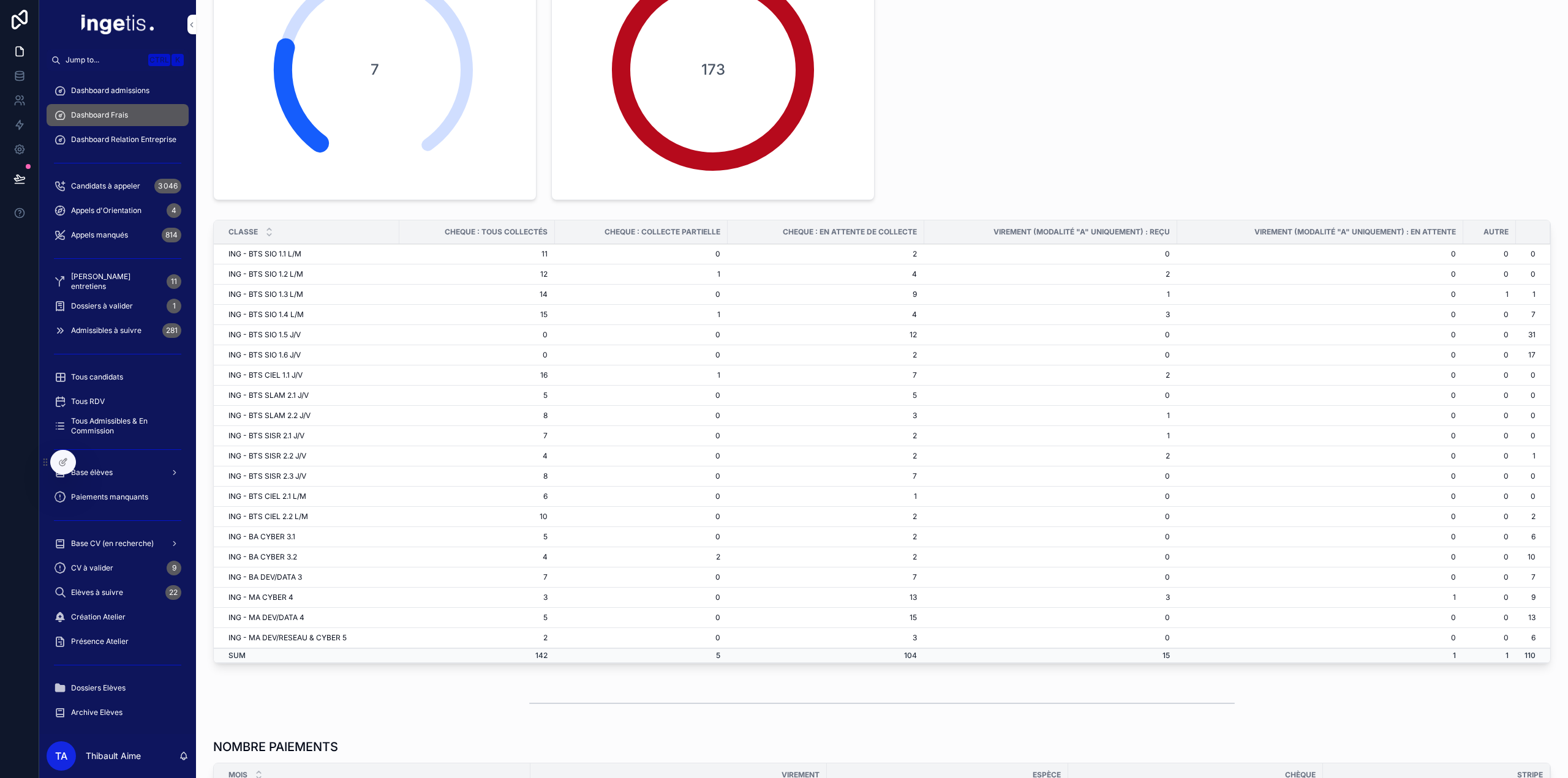
scroll to position [122, 0]
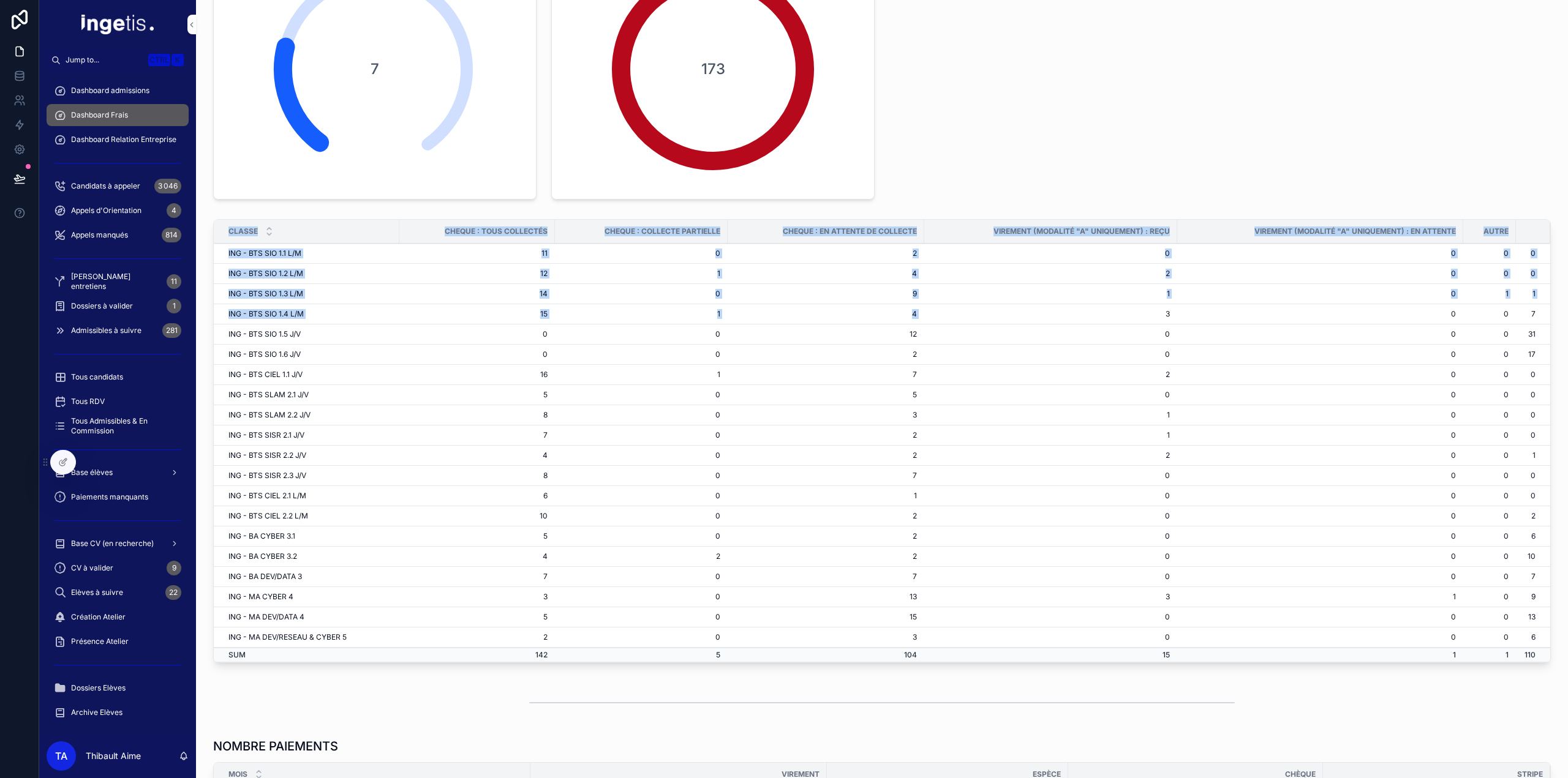
drag, startPoint x: 1090, startPoint y: 306, endPoint x: 1553, endPoint y: 318, distance: 463.2
click at [1553, 318] on div "PROBLEME FRAIS Complétés semaines 7 - Totalement manquant 173 Classe Cheque : t…" at bounding box center [882, 589] width 1372 height 1422
click at [1534, 314] on td "7" at bounding box center [1533, 314] width 34 height 20
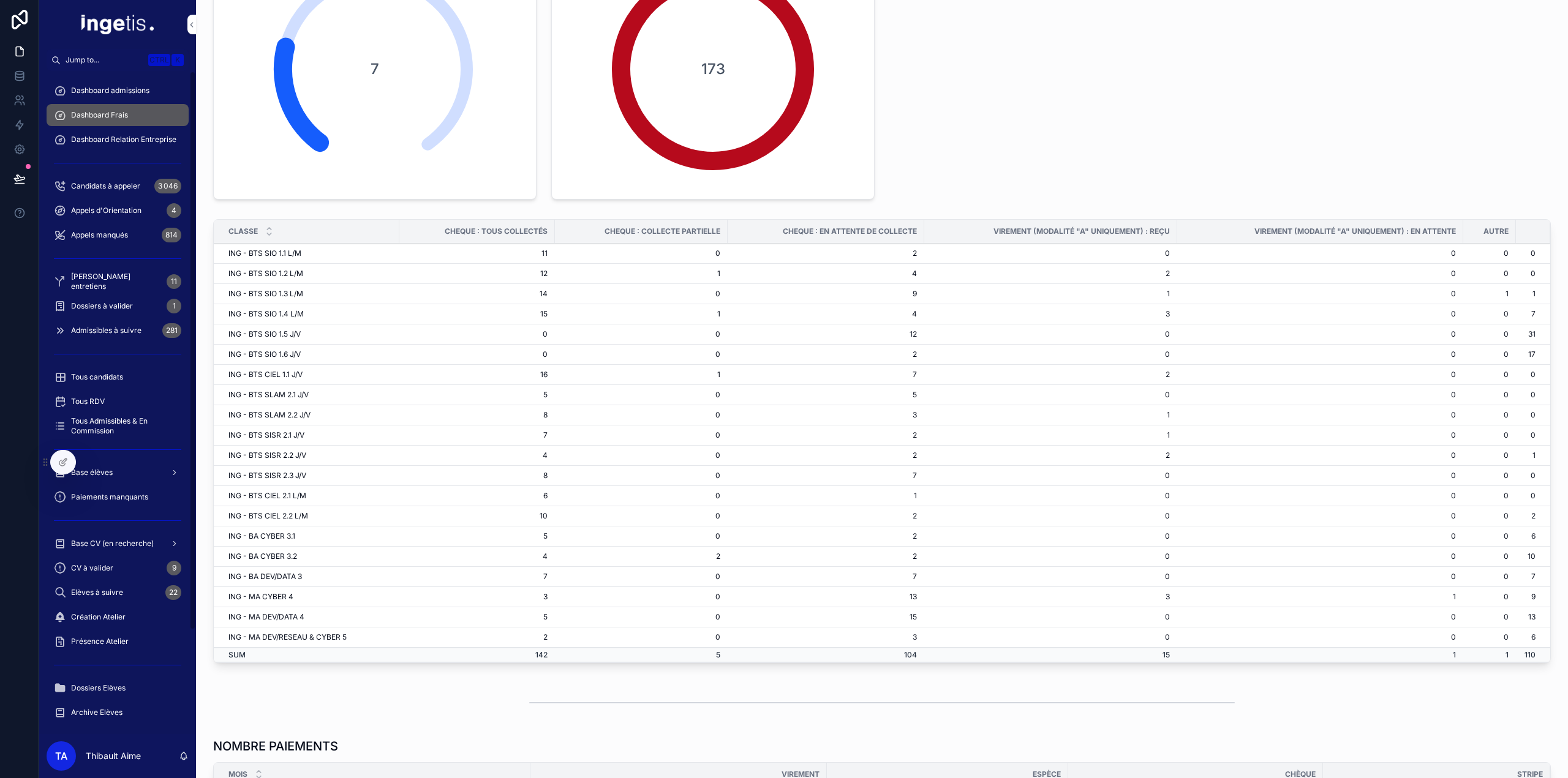
drag, startPoint x: 191, startPoint y: 7, endPoint x: 116, endPoint y: 118, distance: 134.0
click at [116, 118] on span "Dashboard Frais" at bounding box center [99, 115] width 57 height 10
click at [114, 471] on div "Base élèves" at bounding box center [118, 472] width 128 height 19
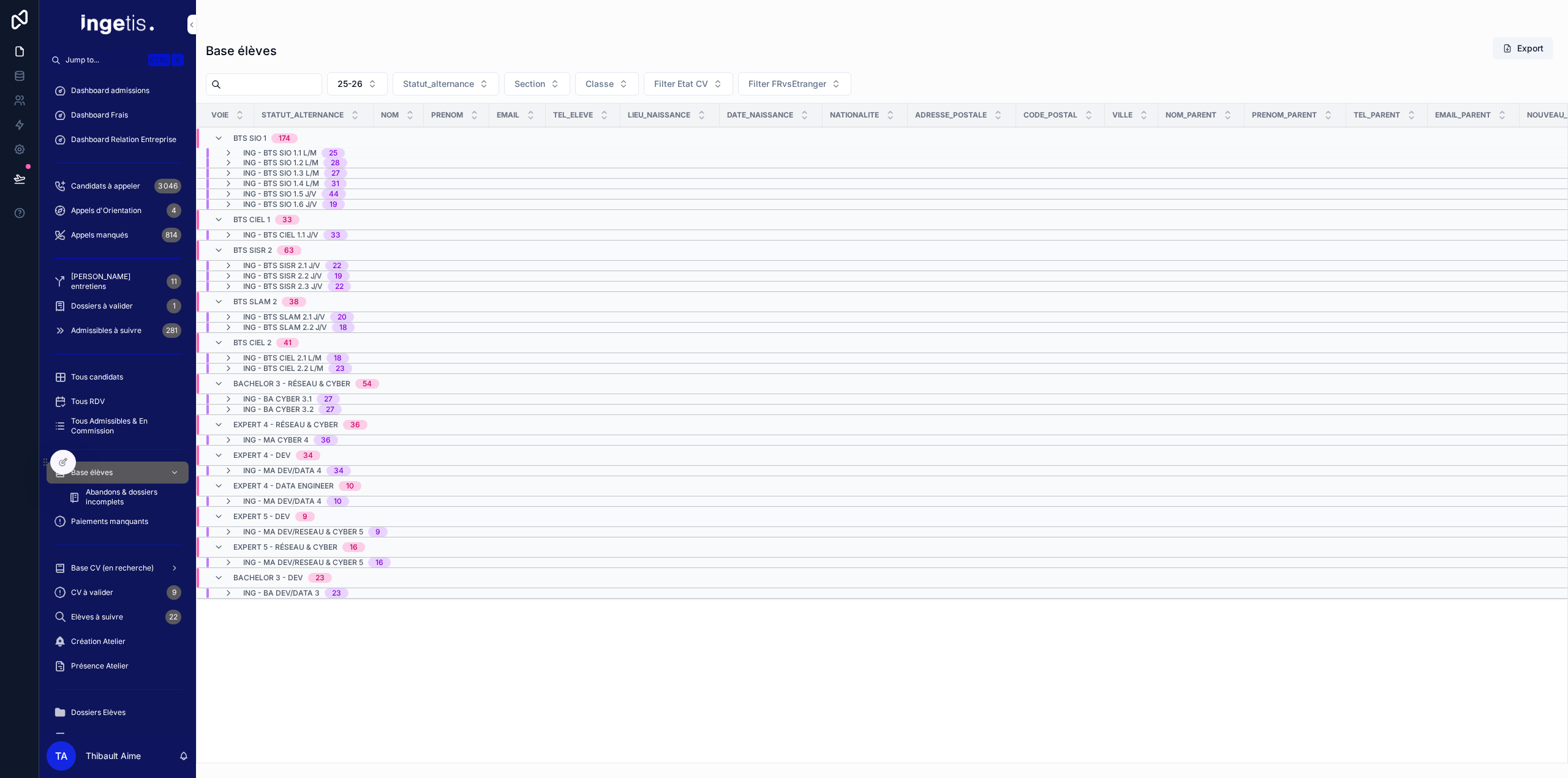
click at [314, 181] on span "ING - BTS SIO 1.4 L/M" at bounding box center [281, 183] width 76 height 10
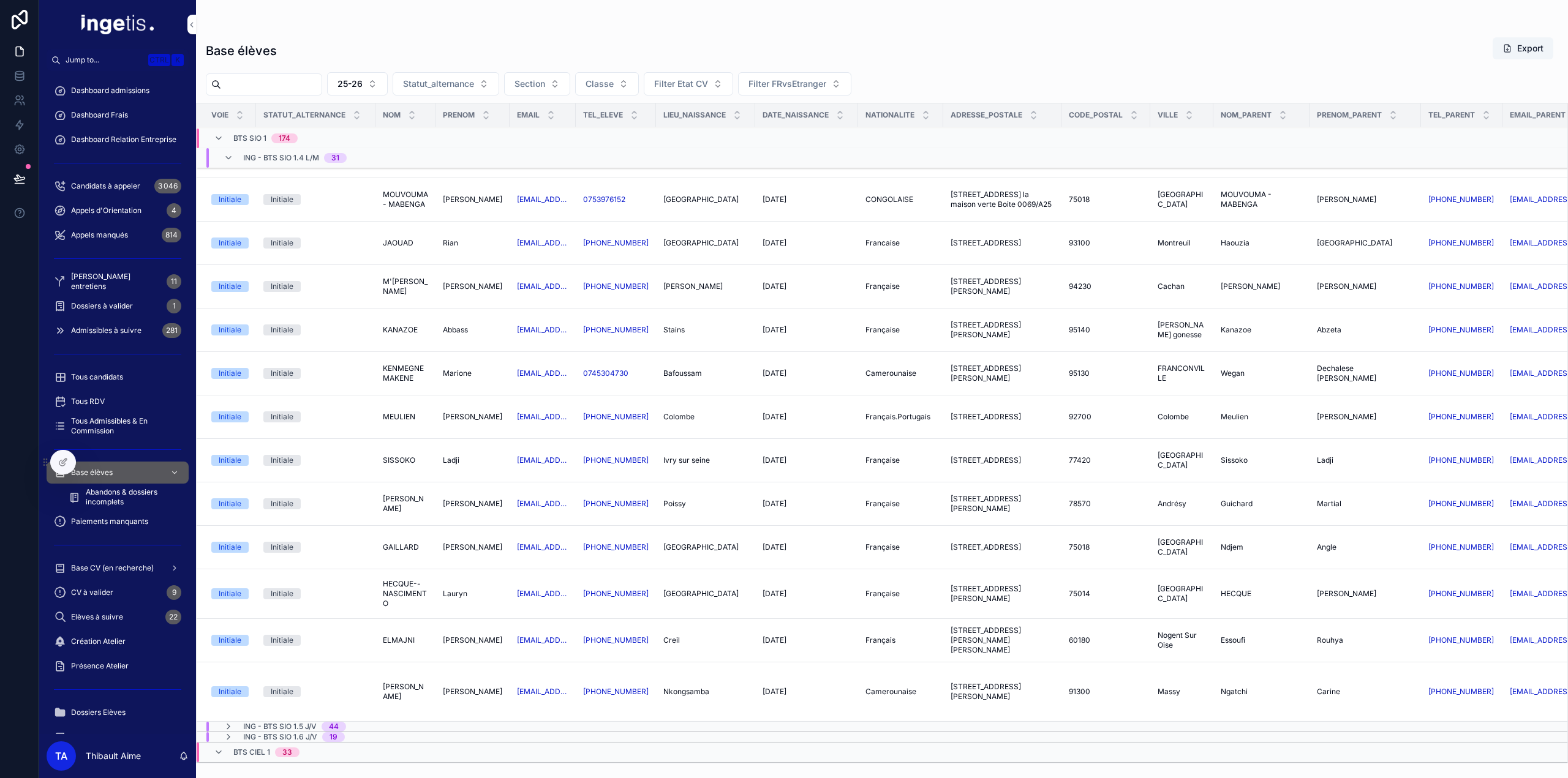
scroll to position [1221, 0]
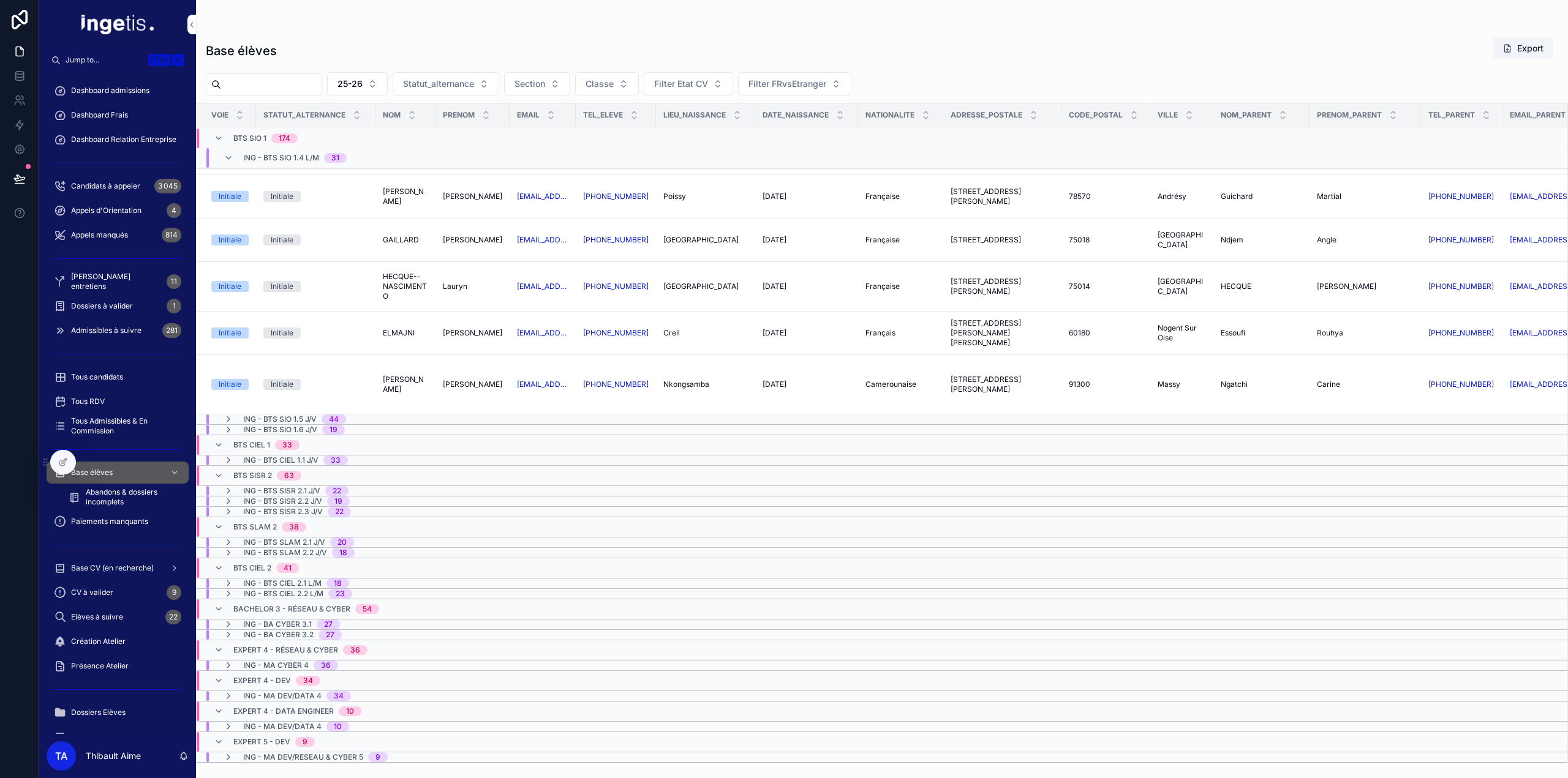
click at [107, 519] on span "Paiements manquants" at bounding box center [110, 521] width 77 height 10
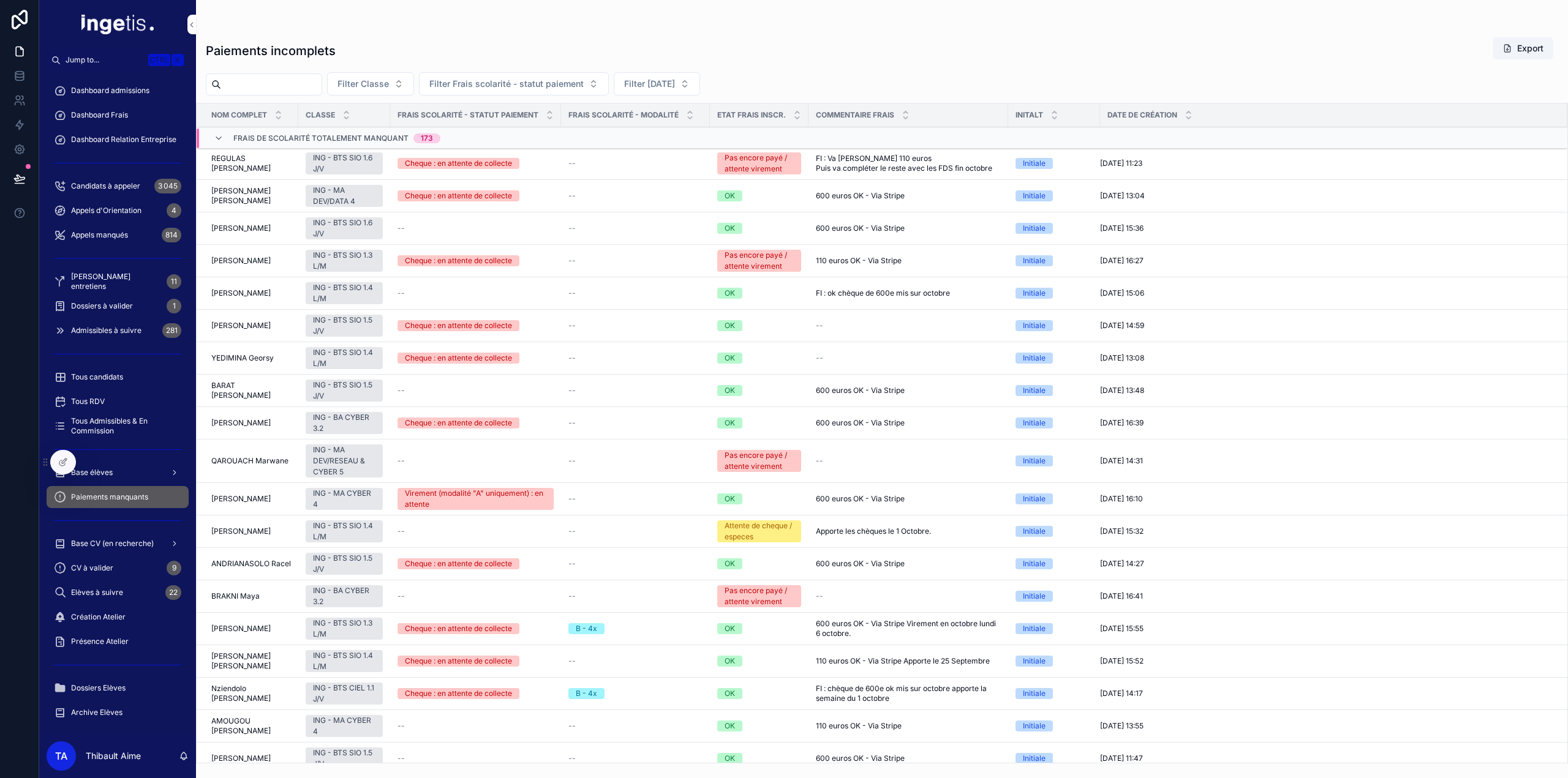
click at [304, 142] on span "Frais de scolarité totalement manquant" at bounding box center [321, 138] width 175 height 10
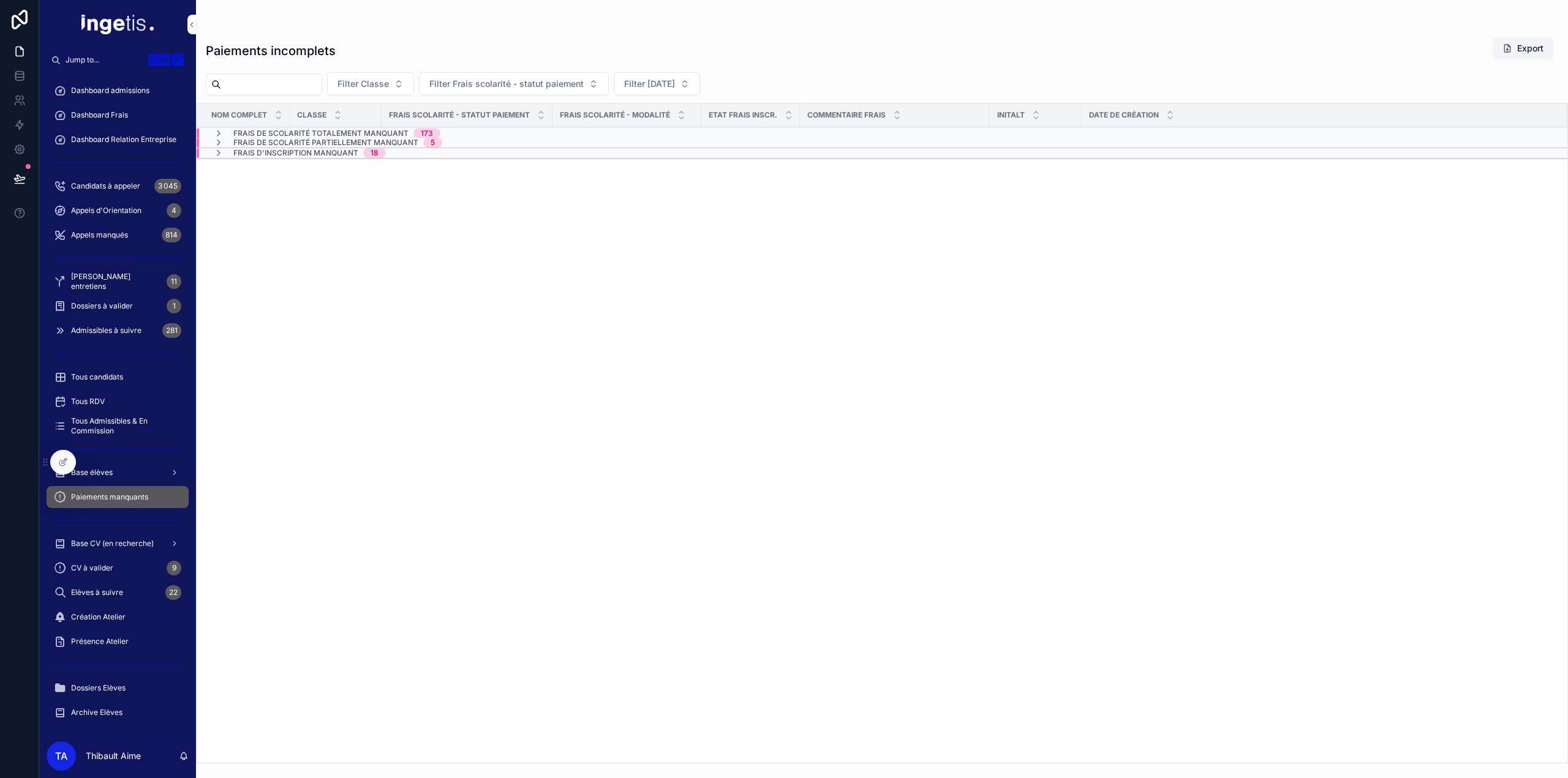
click at [286, 132] on span "Frais de scolarité totalement manquant" at bounding box center [321, 133] width 175 height 10
